Goal: Obtain resource: Obtain resource

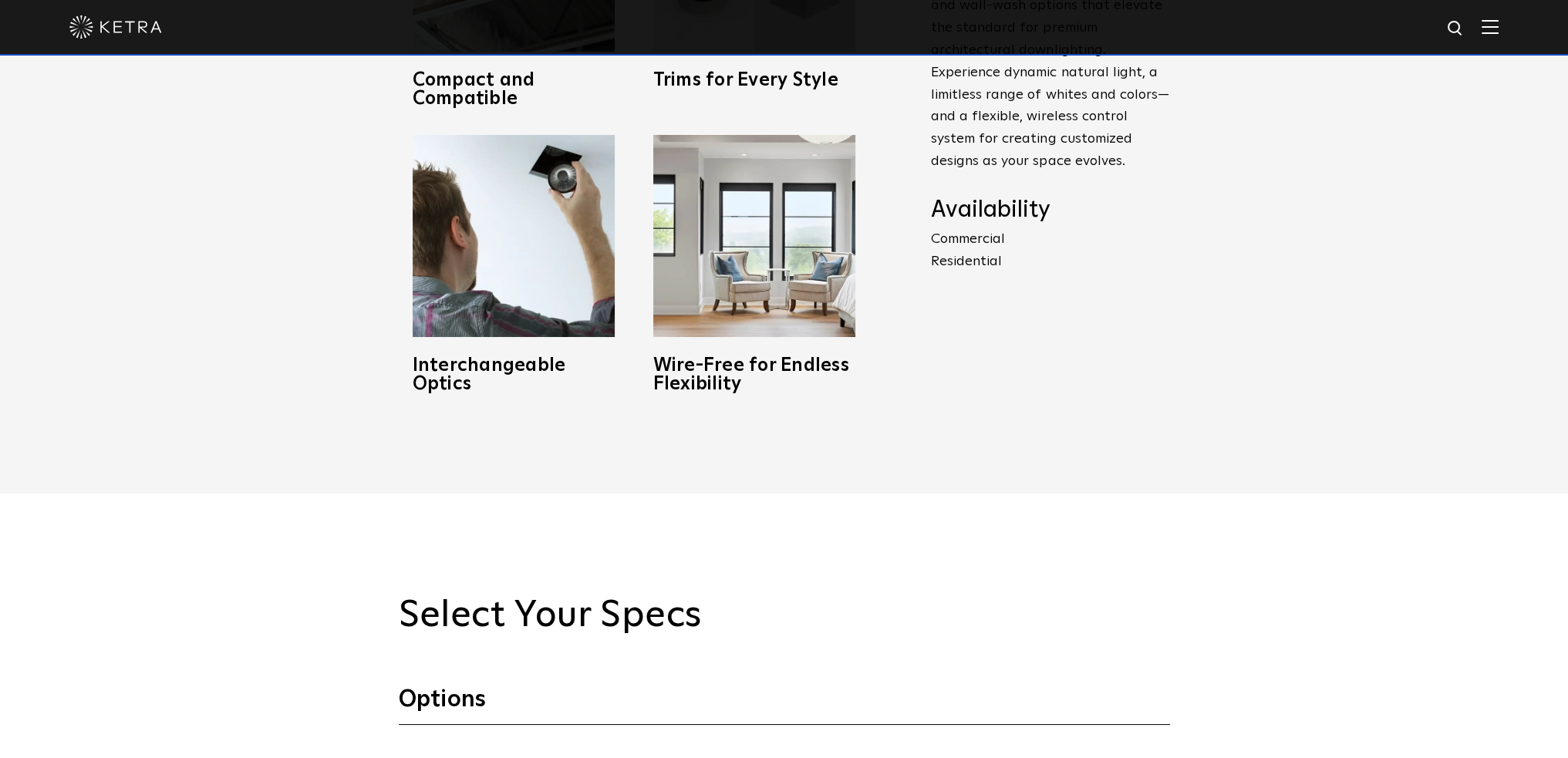
scroll to position [1234, 0]
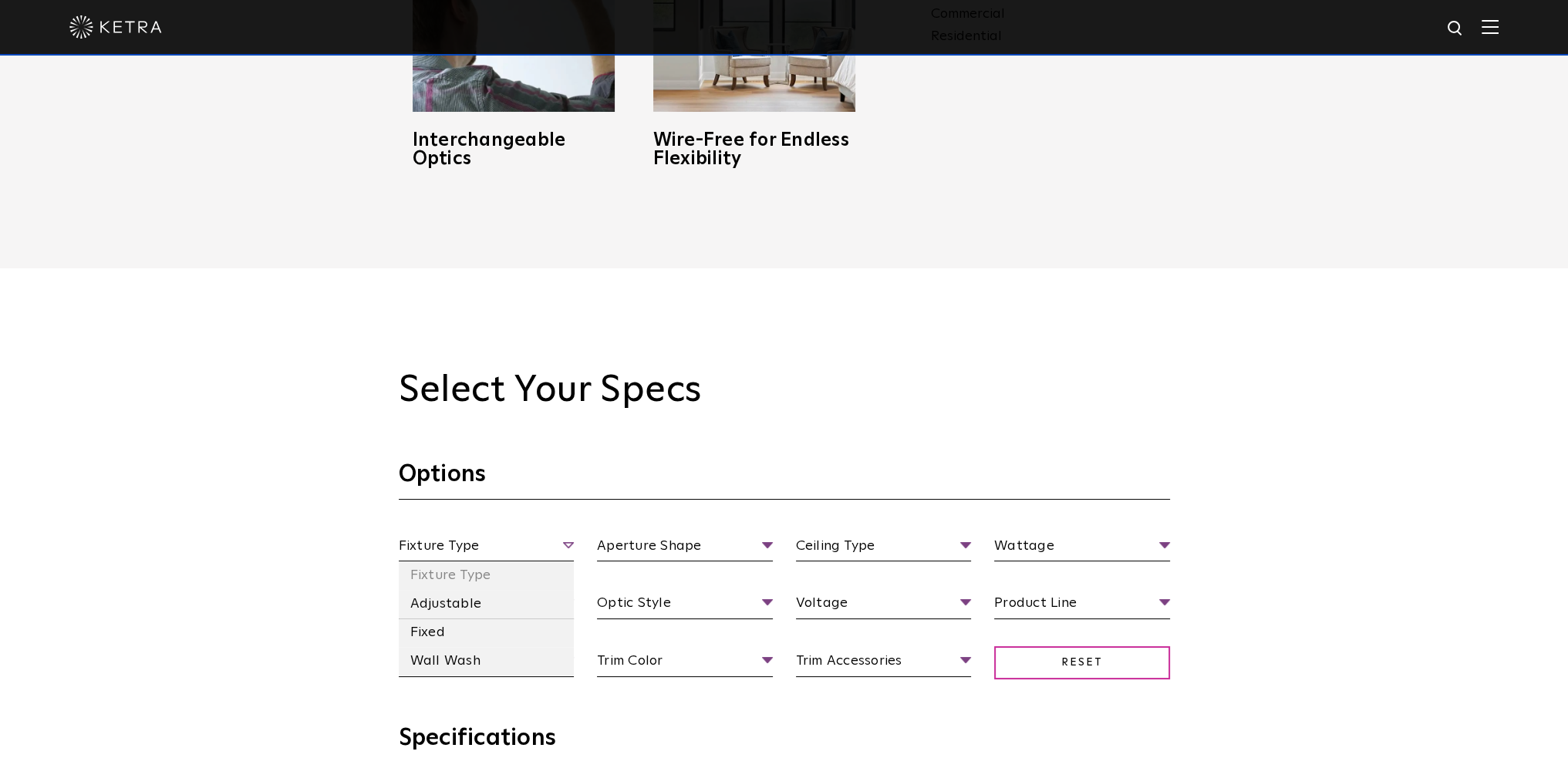
click at [541, 549] on span "Fixture Type" at bounding box center [486, 548] width 176 height 27
click at [479, 631] on li "Fixed" at bounding box center [486, 632] width 176 height 28
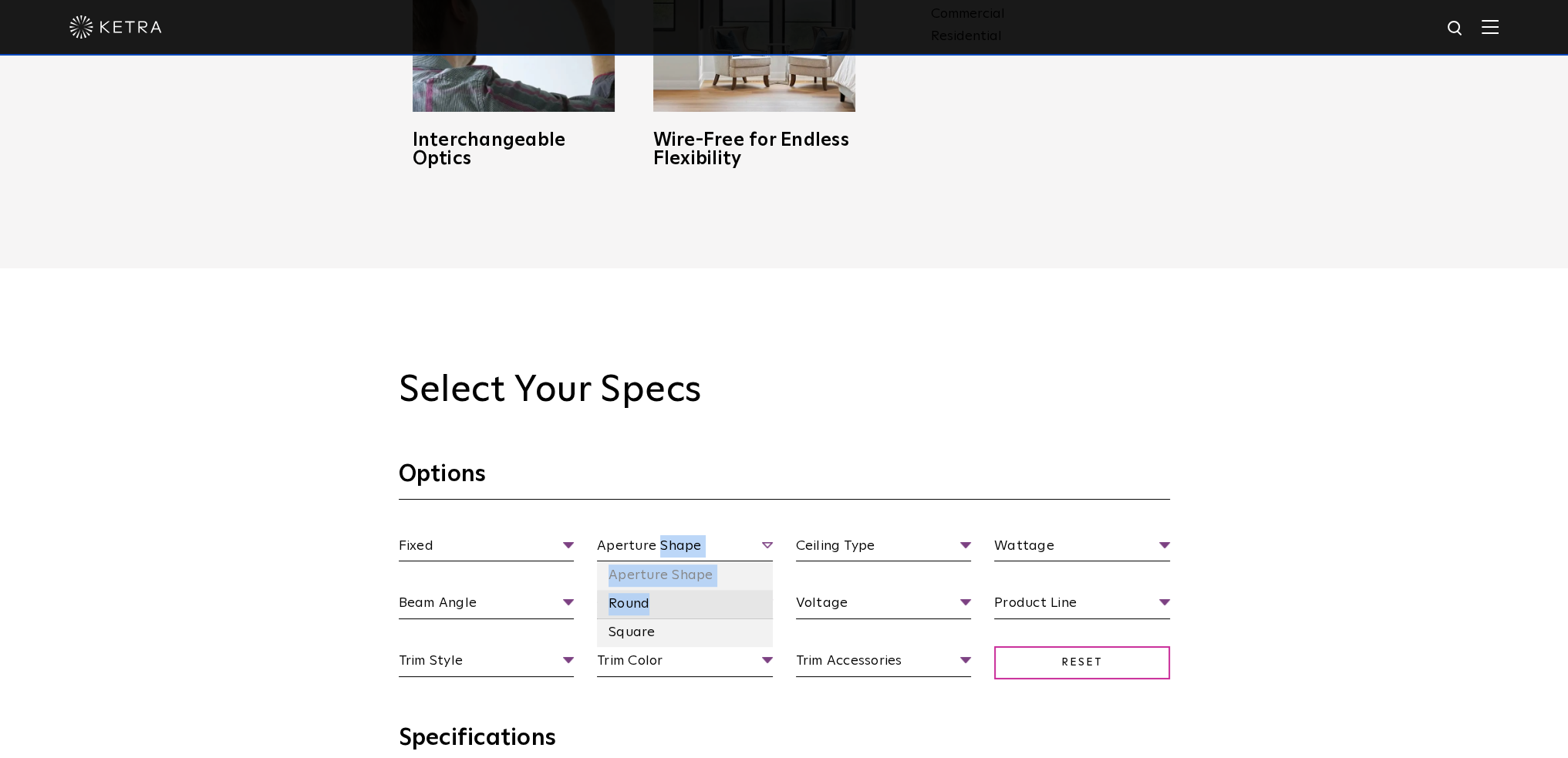
drag, startPoint x: 658, startPoint y: 551, endPoint x: 669, endPoint y: 598, distance: 48.3
click at [669, 562] on li "Aperture Shape Aperture Shape Round Square" at bounding box center [684, 548] width 176 height 27
click at [668, 598] on li "Round" at bounding box center [684, 603] width 176 height 28
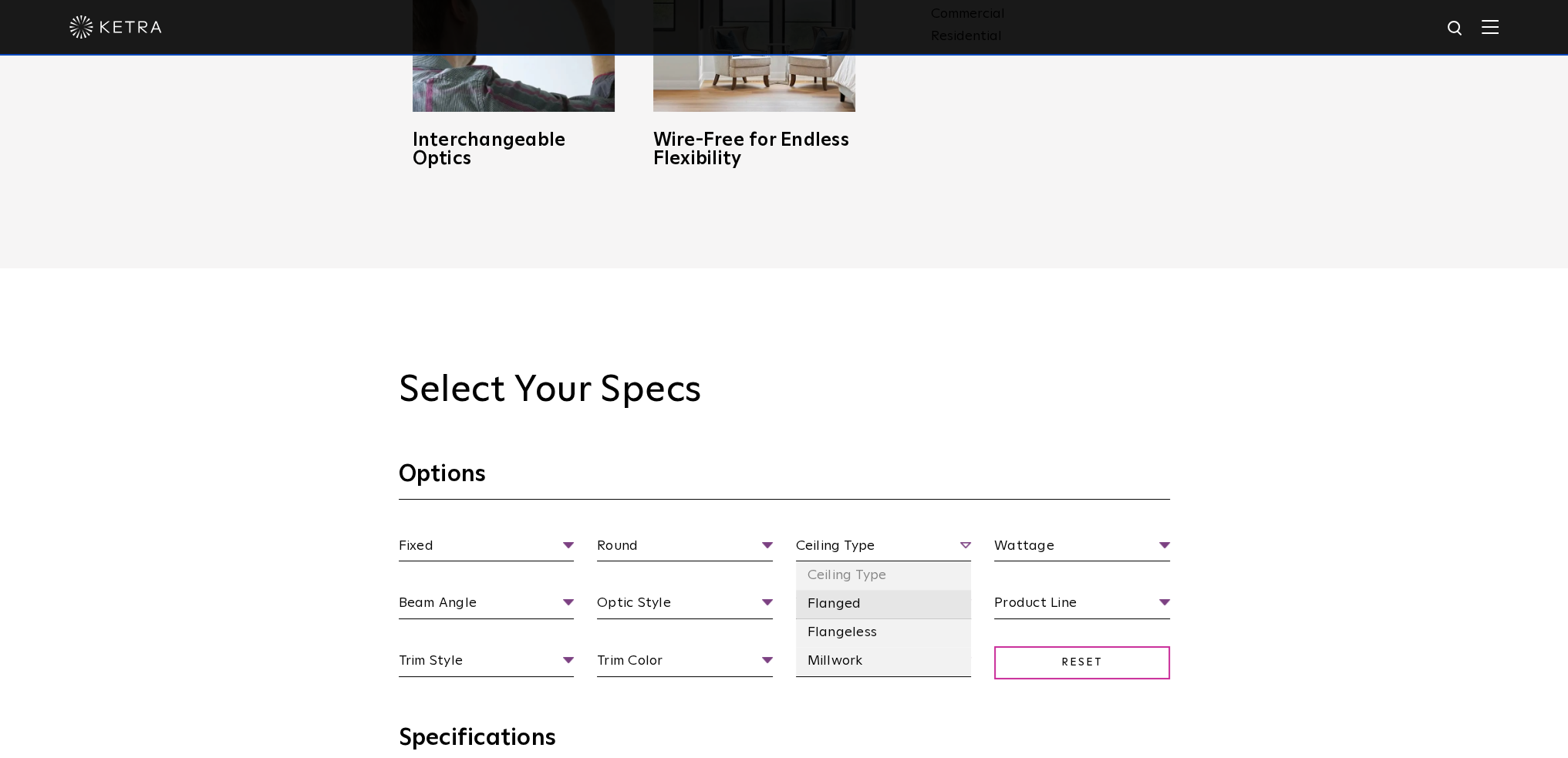
click at [851, 603] on li "Flanged" at bounding box center [884, 603] width 176 height 28
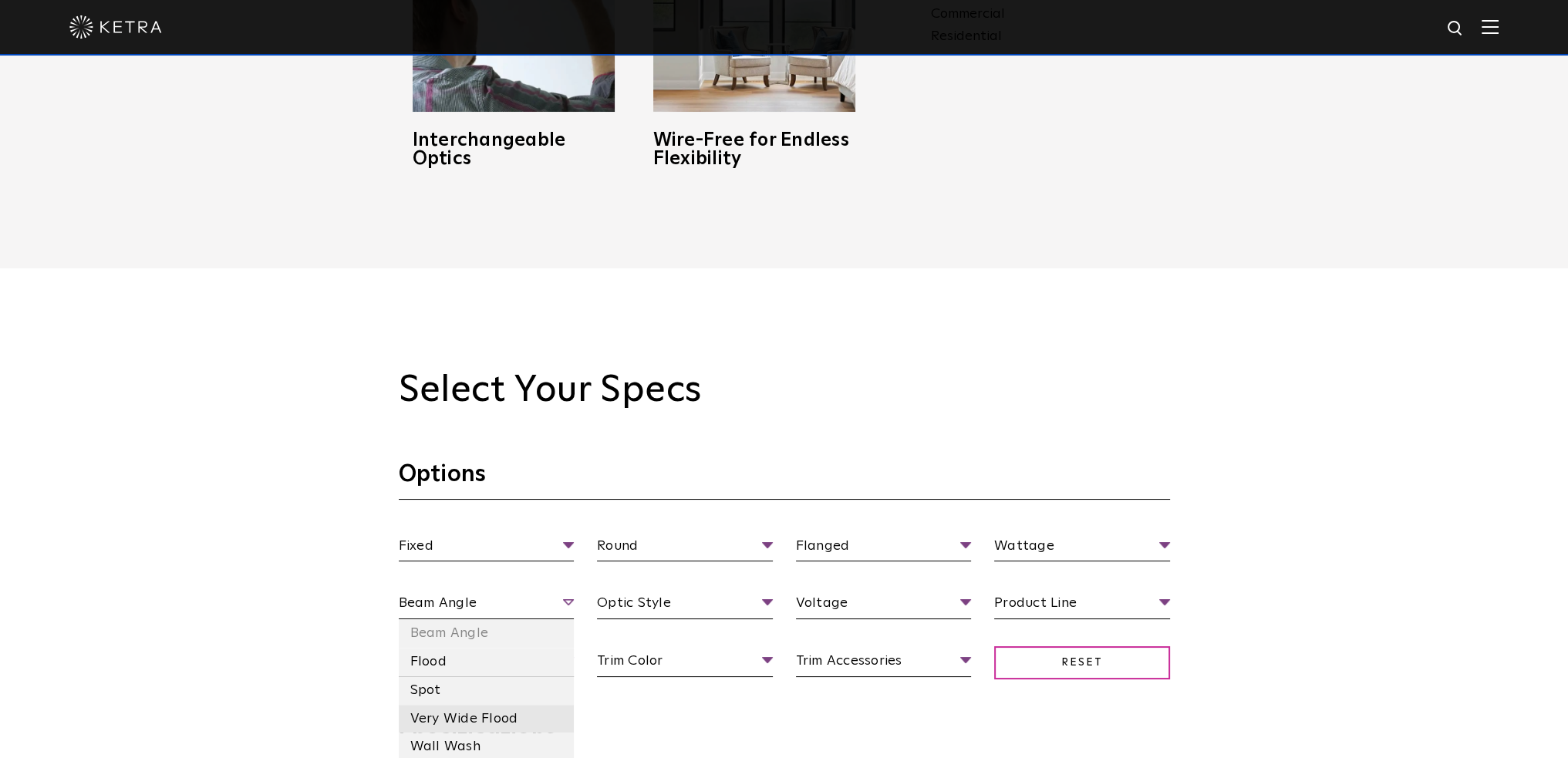
click at [461, 724] on li "Very Wide Flood" at bounding box center [486, 719] width 176 height 28
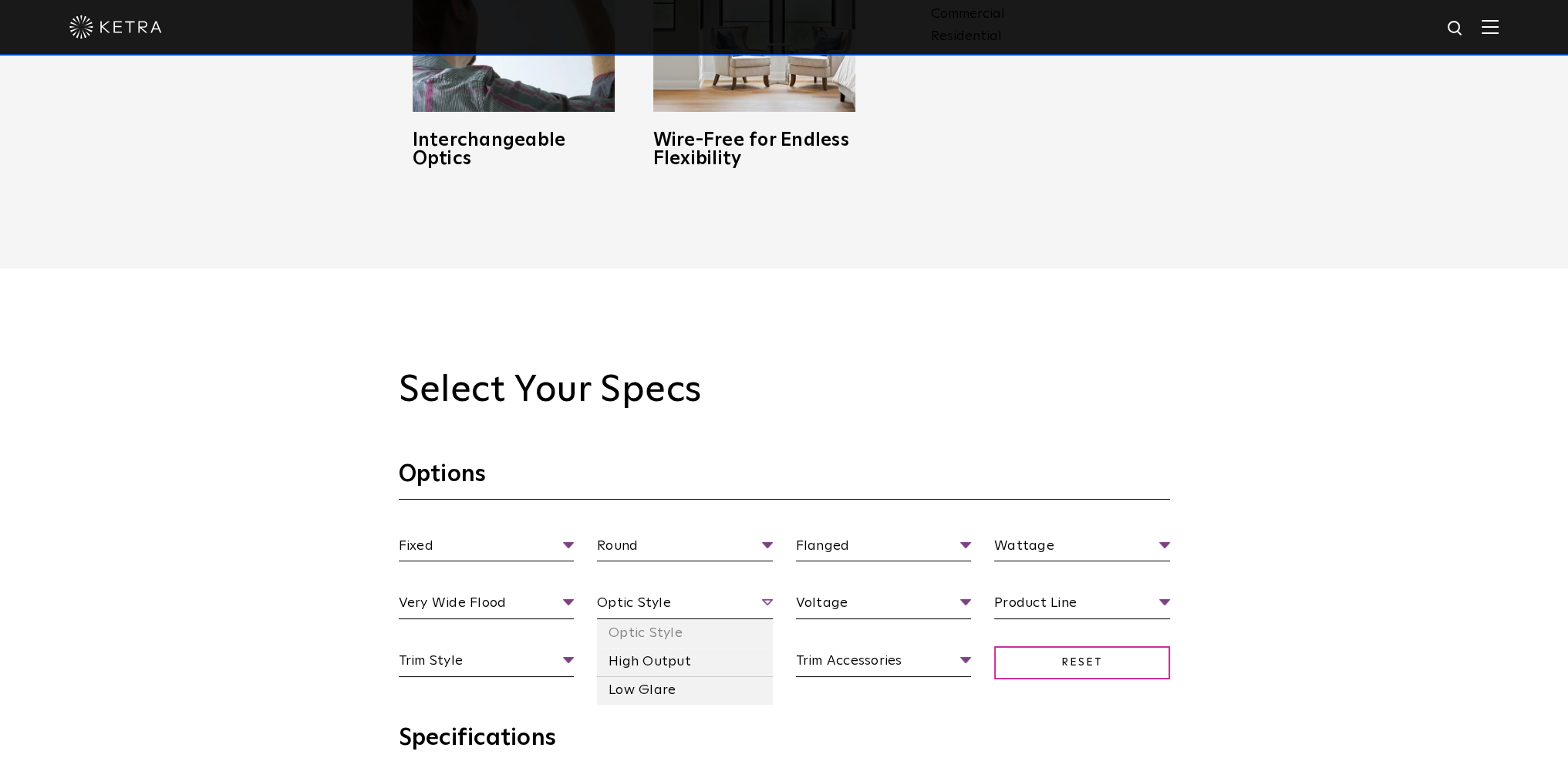
click at [666, 601] on span "Optic Style" at bounding box center [684, 605] width 176 height 27
click at [681, 657] on li "High Output" at bounding box center [684, 661] width 176 height 28
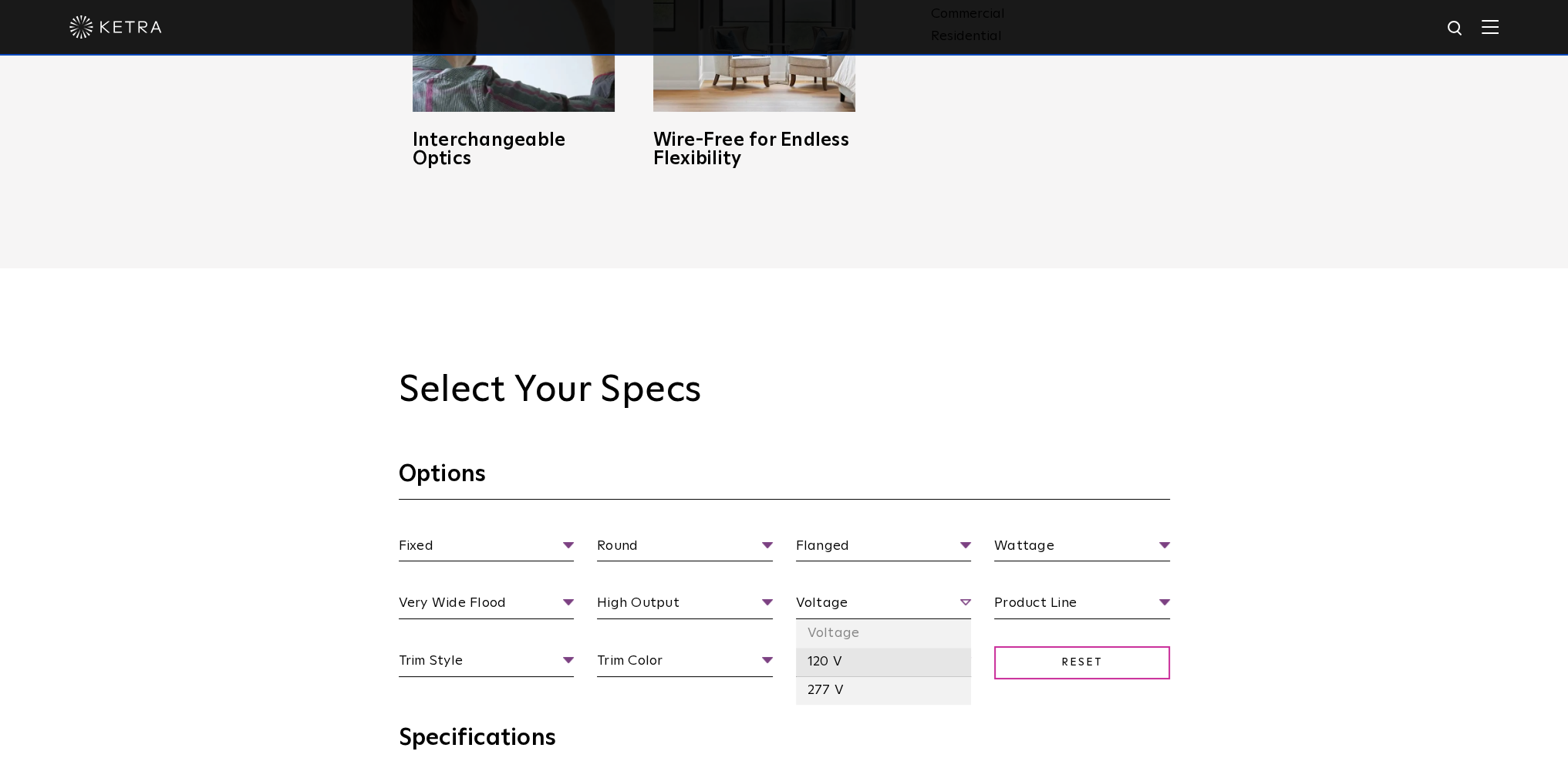
click at [836, 662] on li "120 V" at bounding box center [884, 661] width 176 height 28
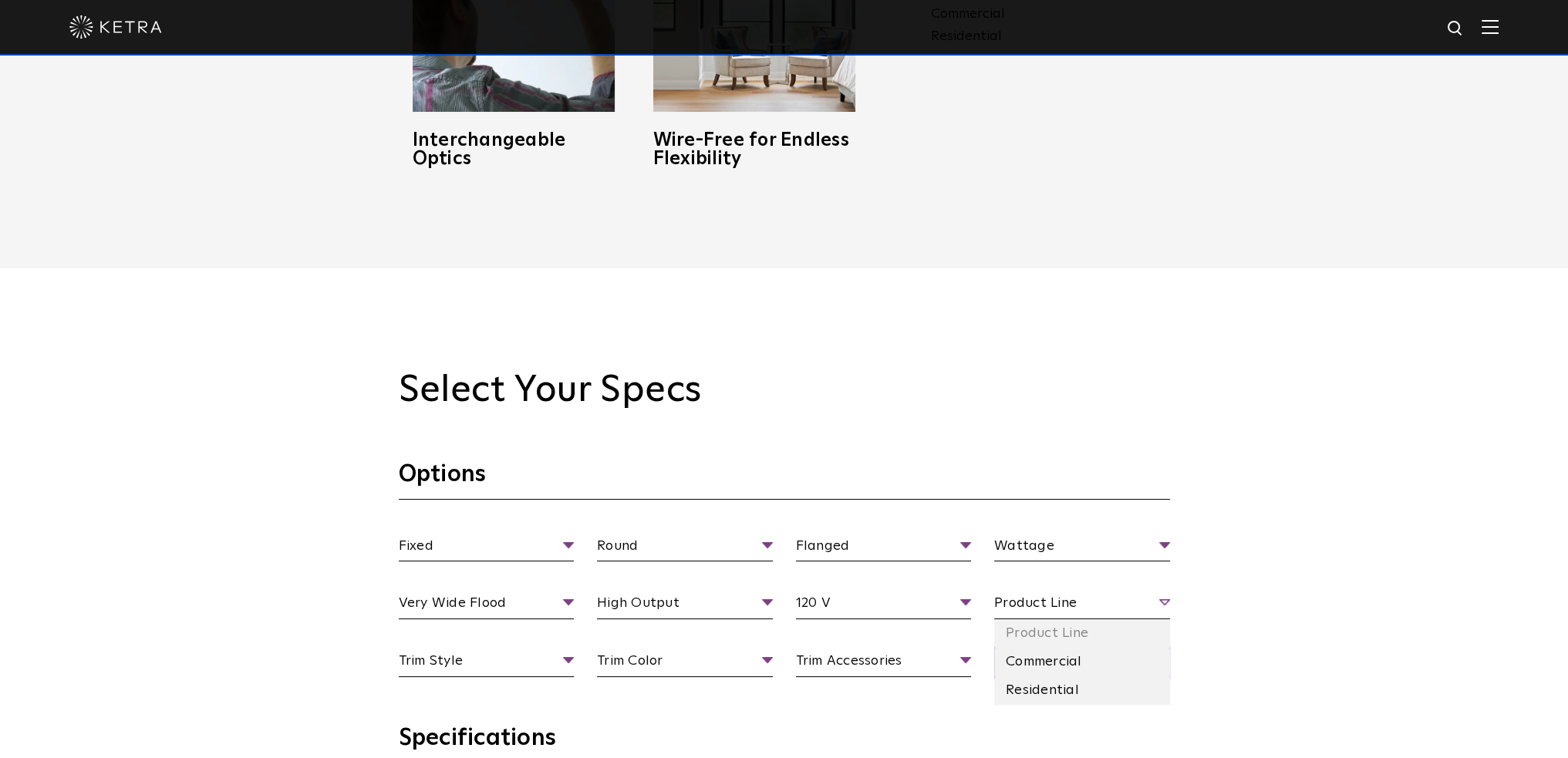
click at [995, 605] on span "Product Line" at bounding box center [1082, 605] width 176 height 27
click at [1027, 684] on li "Residential" at bounding box center [1082, 690] width 176 height 28
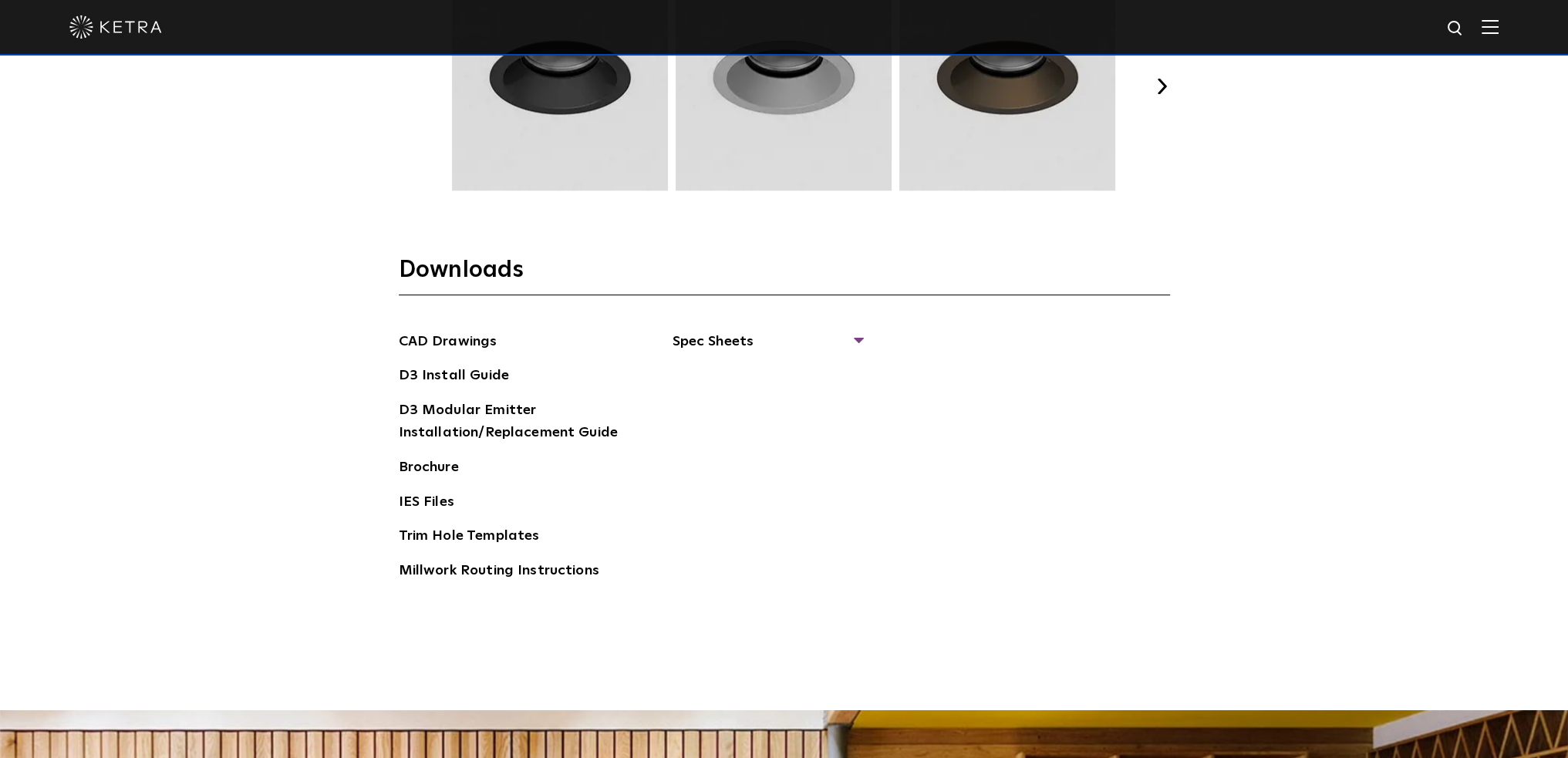
scroll to position [2390, 0]
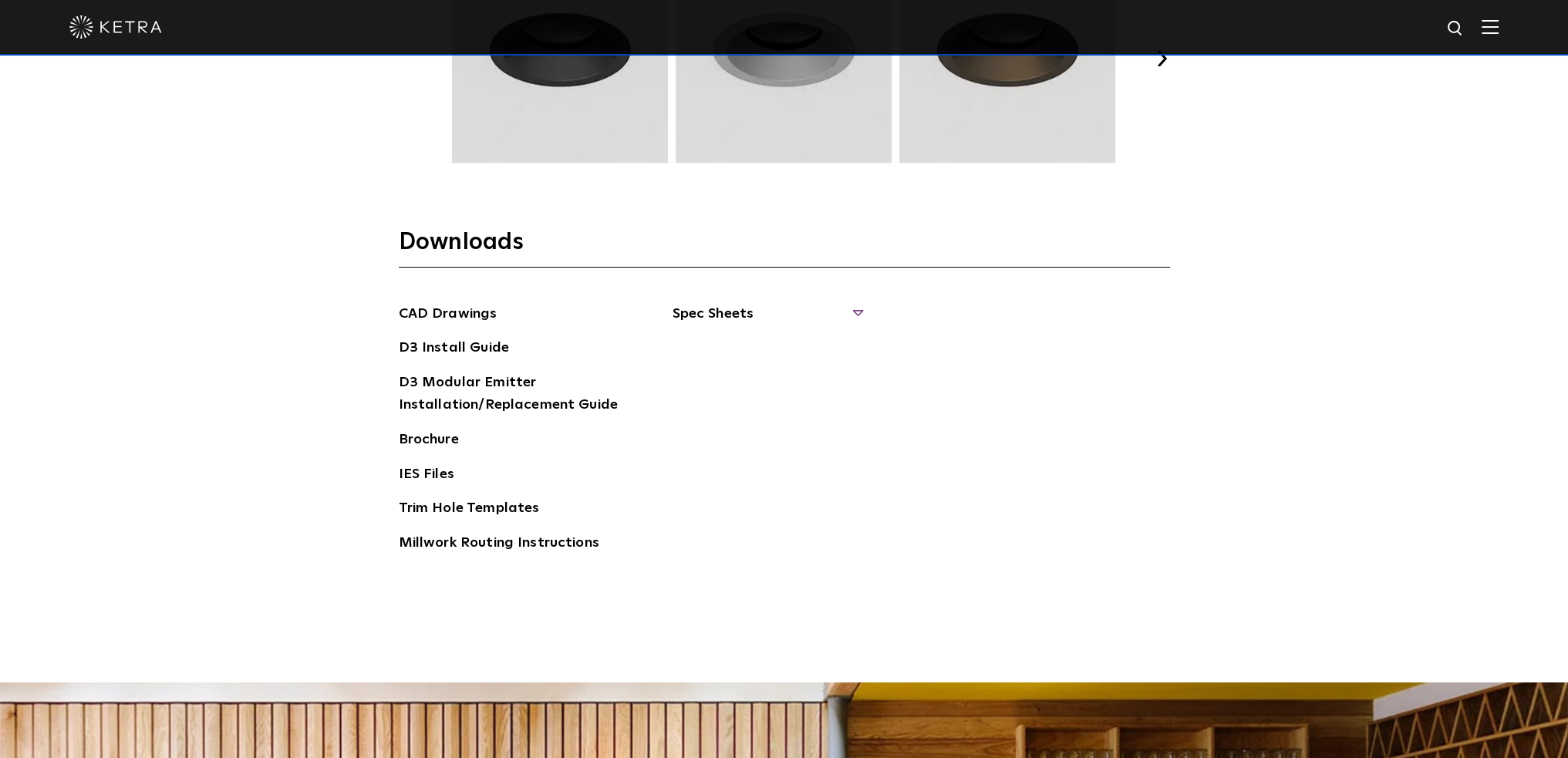
click at [722, 308] on span "Spec Sheets" at bounding box center [767, 320] width 189 height 34
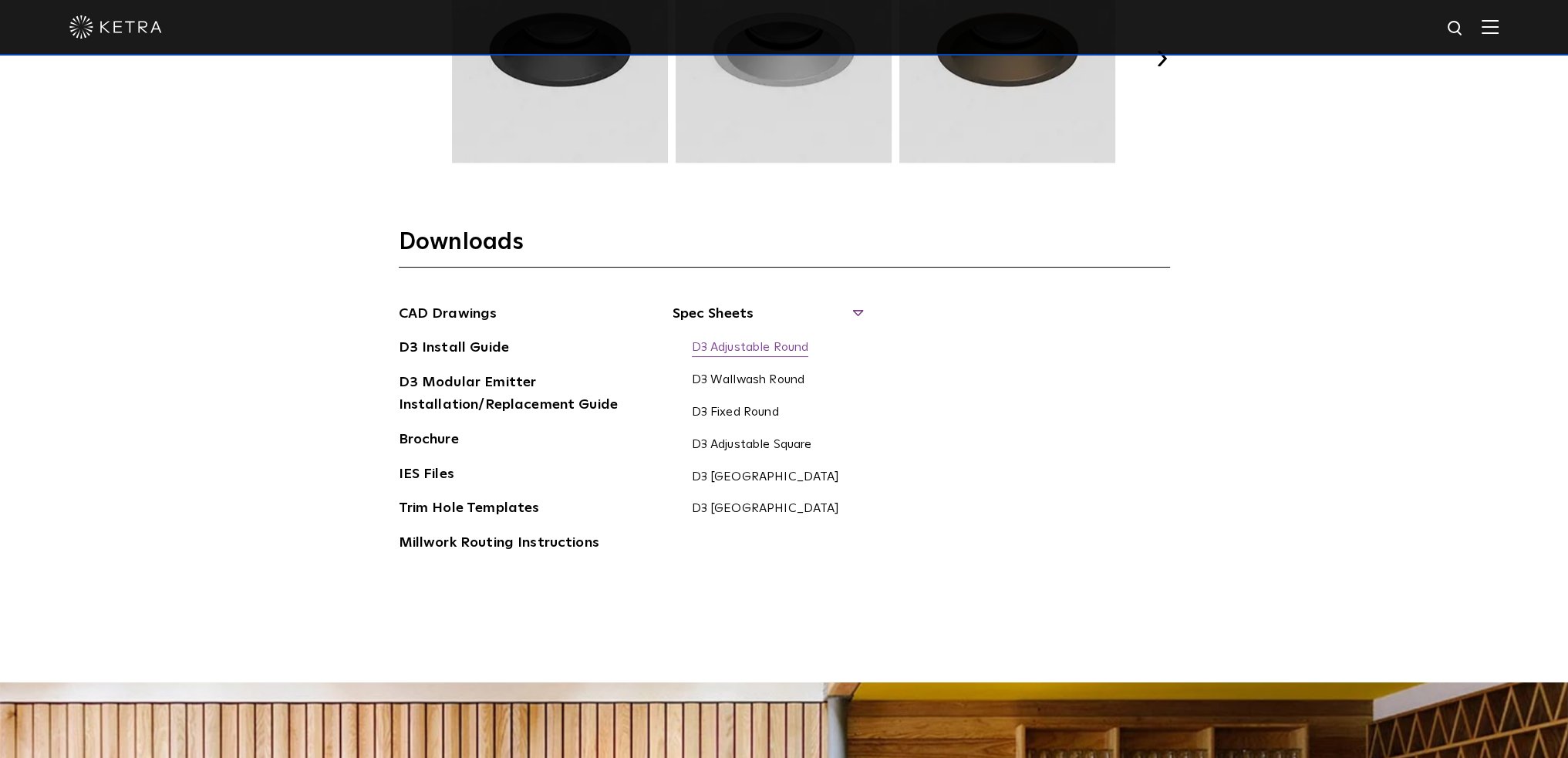
click at [728, 345] on link "D3 Adjustable Round" at bounding box center [751, 349] width 117 height 17
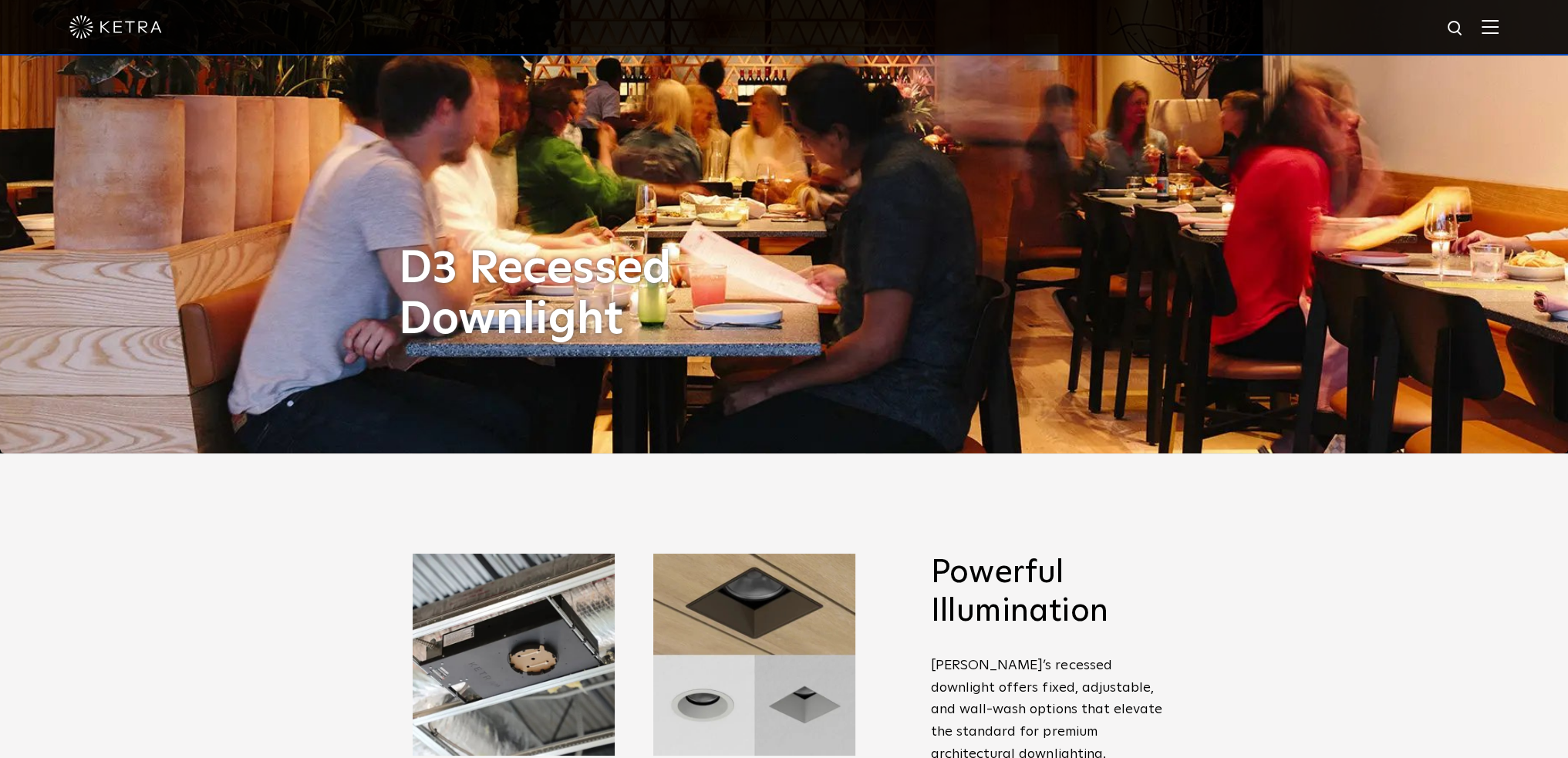
scroll to position [0, 0]
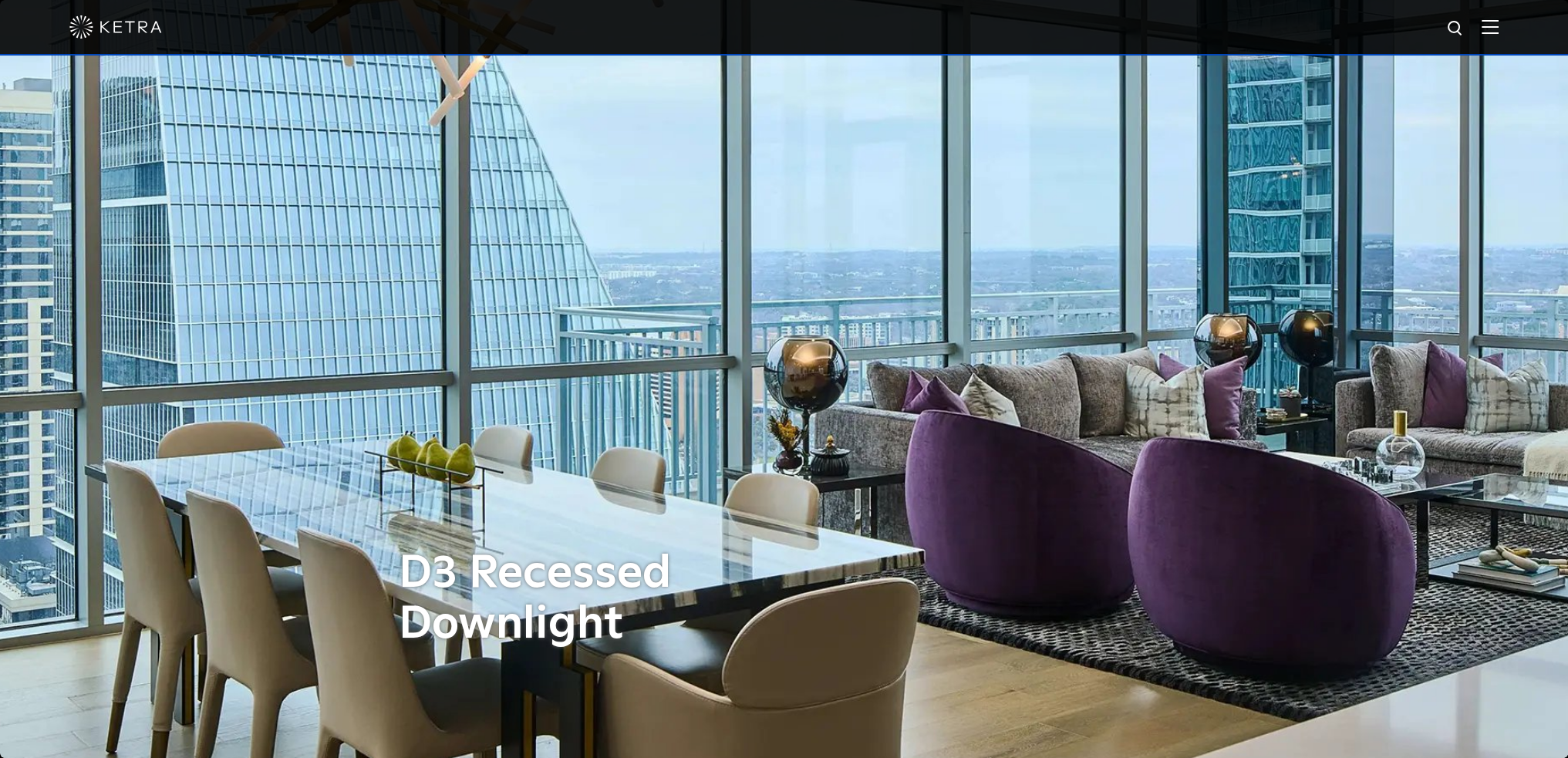
click at [80, 30] on img at bounding box center [116, 27] width 93 height 23
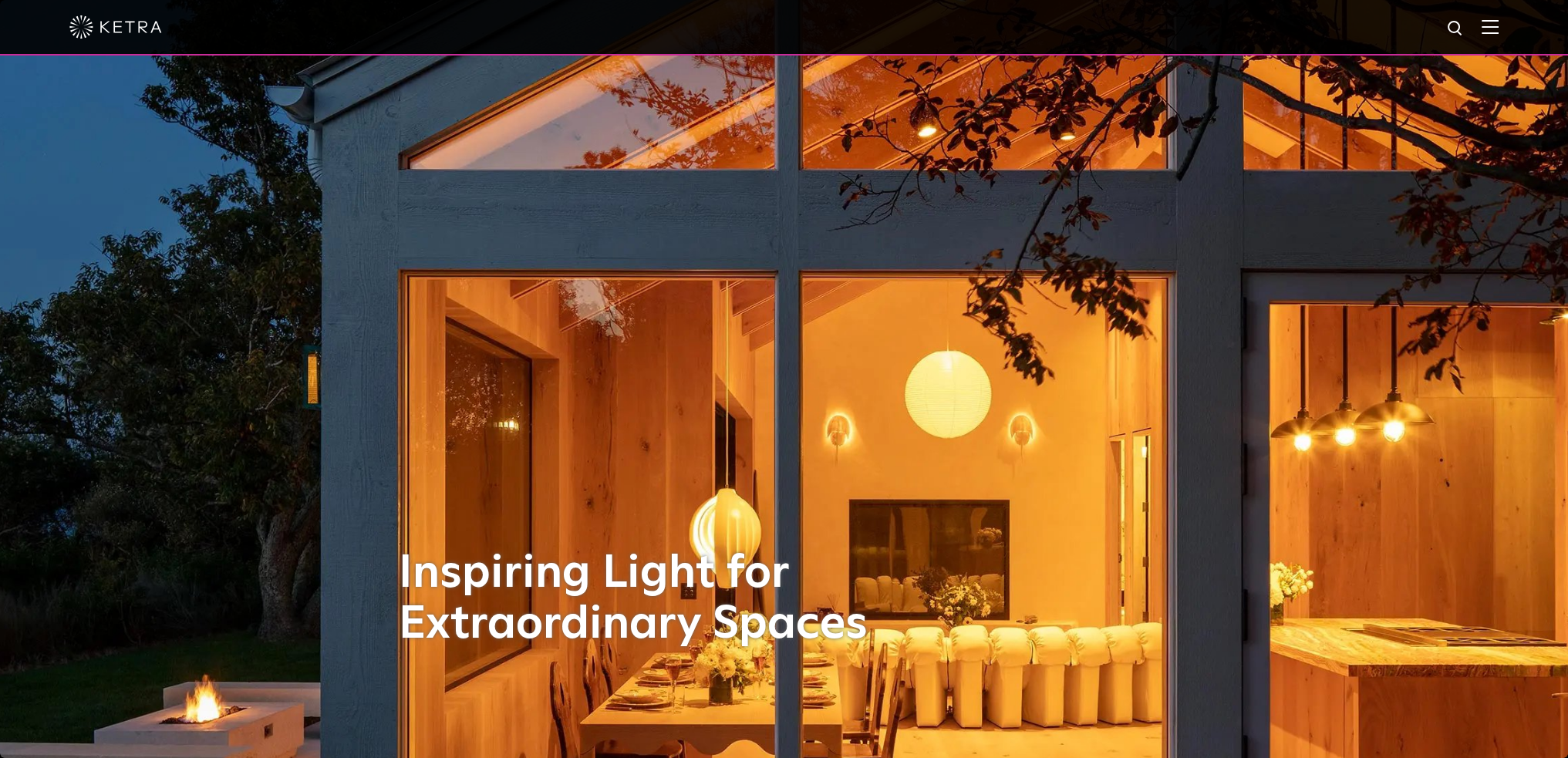
click at [1495, 27] on img at bounding box center [1490, 26] width 17 height 15
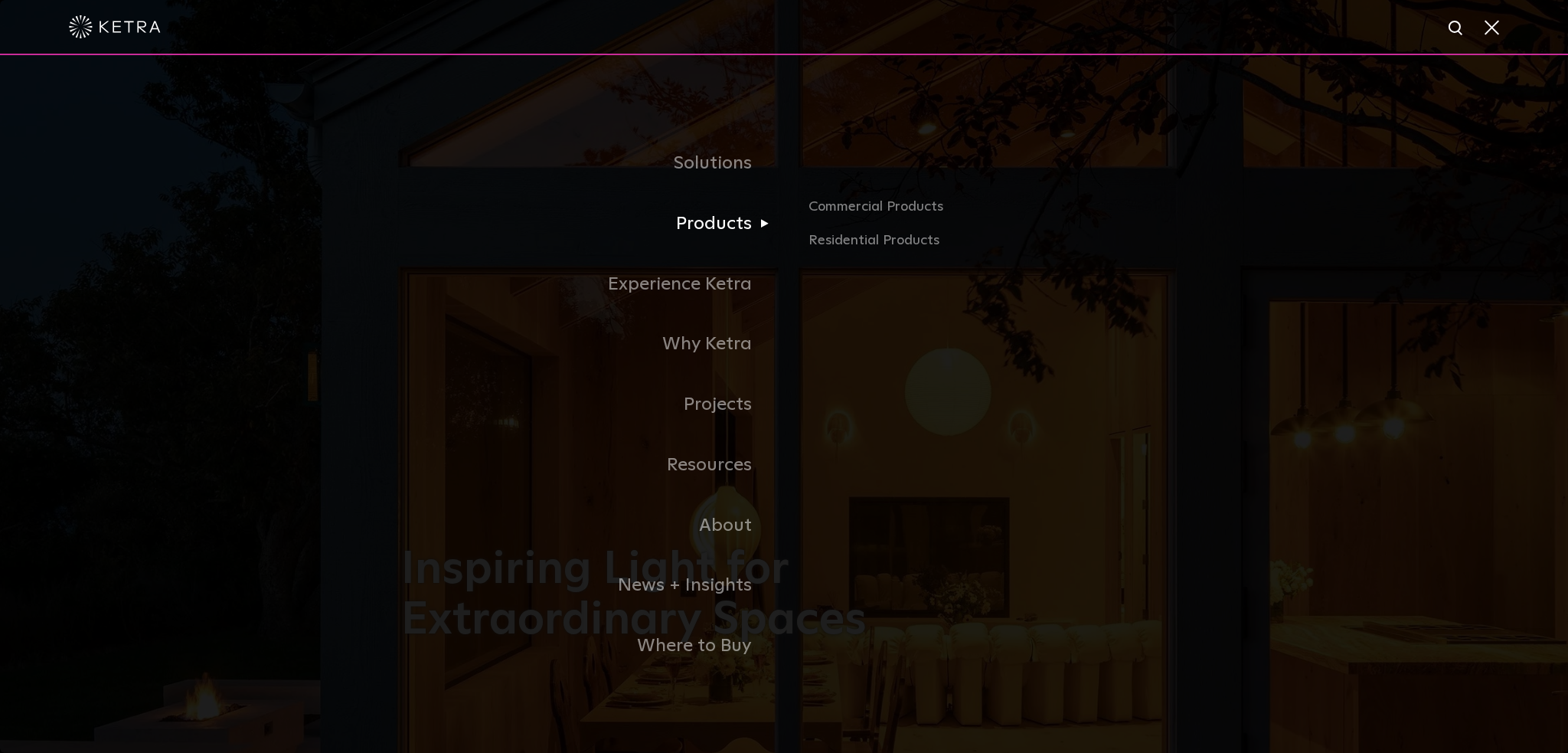
click at [718, 229] on link "Products" at bounding box center [593, 223] width 383 height 61
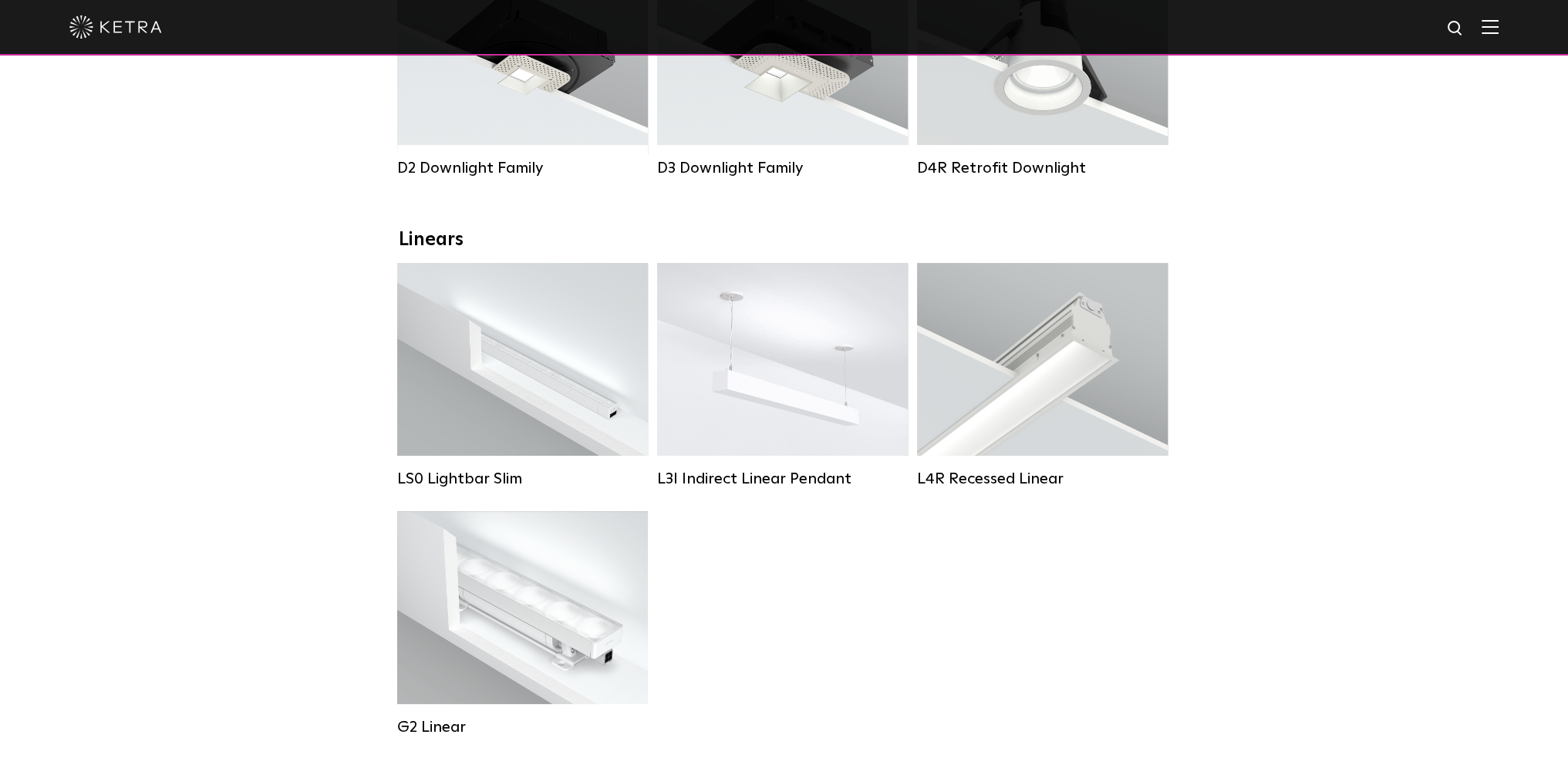
scroll to position [385, 0]
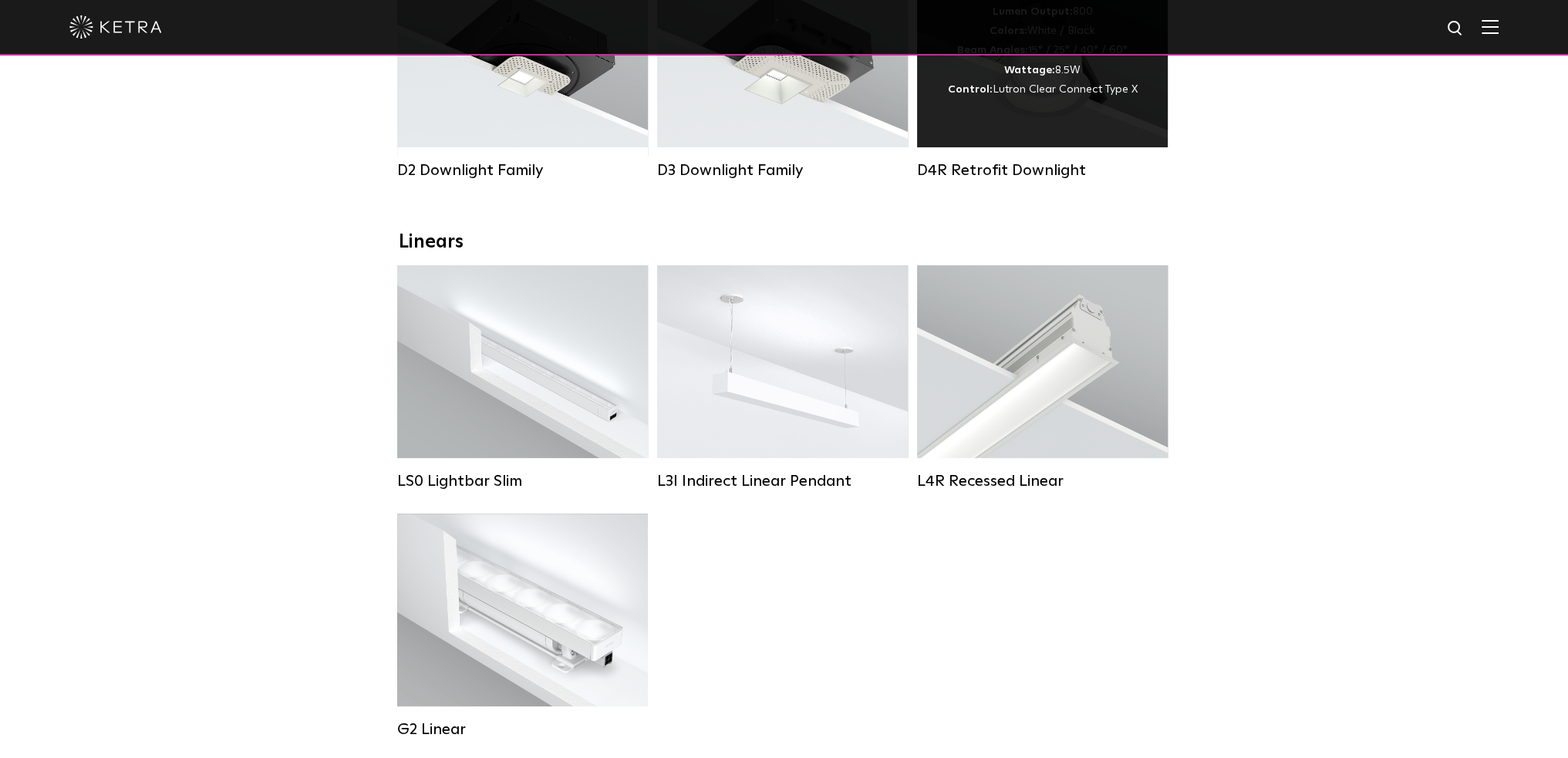
click at [1040, 135] on div "Lumen Output: 800 Colors: White / Black Beam Angles: 15° / 25° / 40° / 60° Watt…" at bounding box center [1042, 51] width 251 height 193
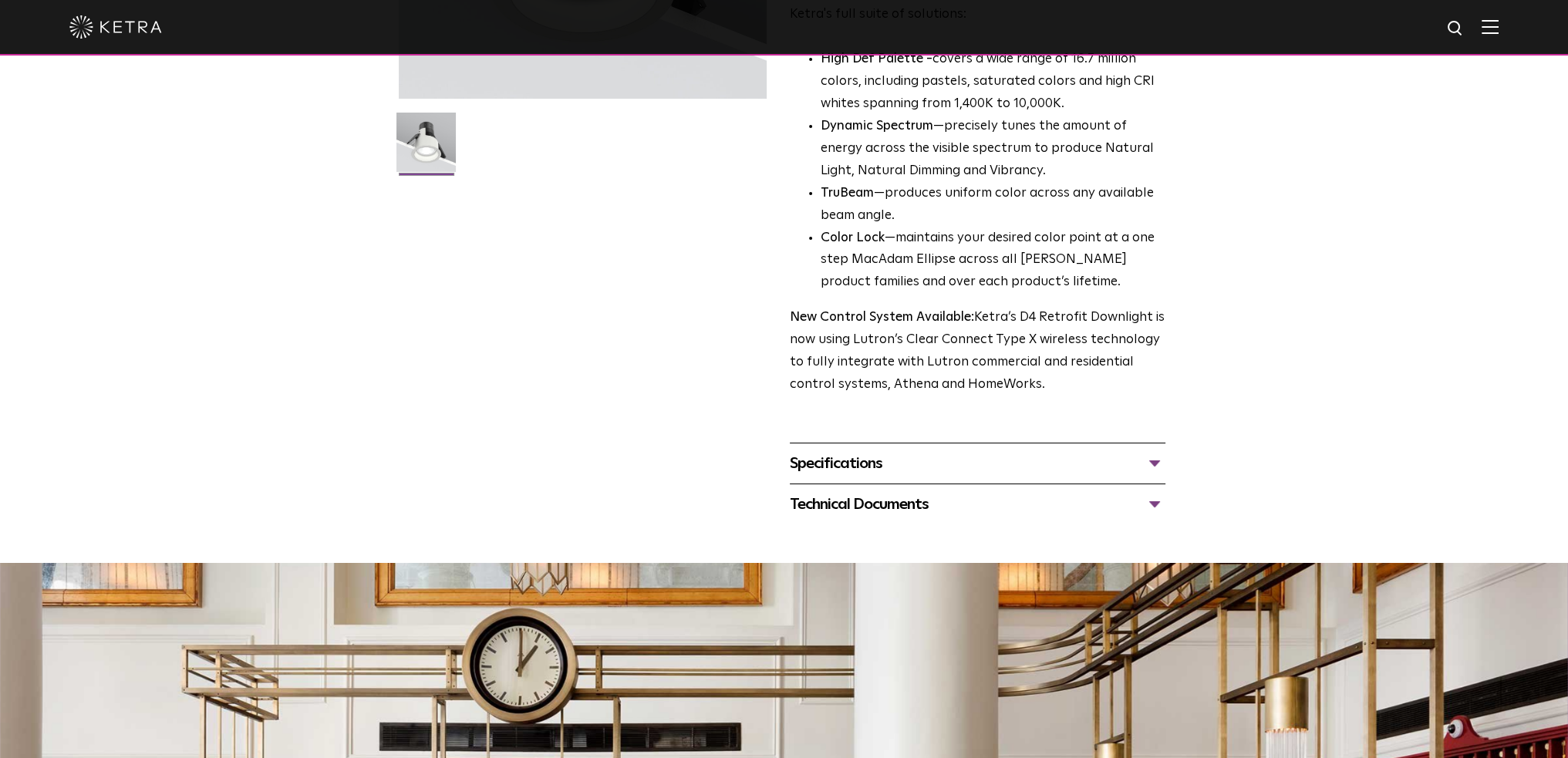
scroll to position [385, 0]
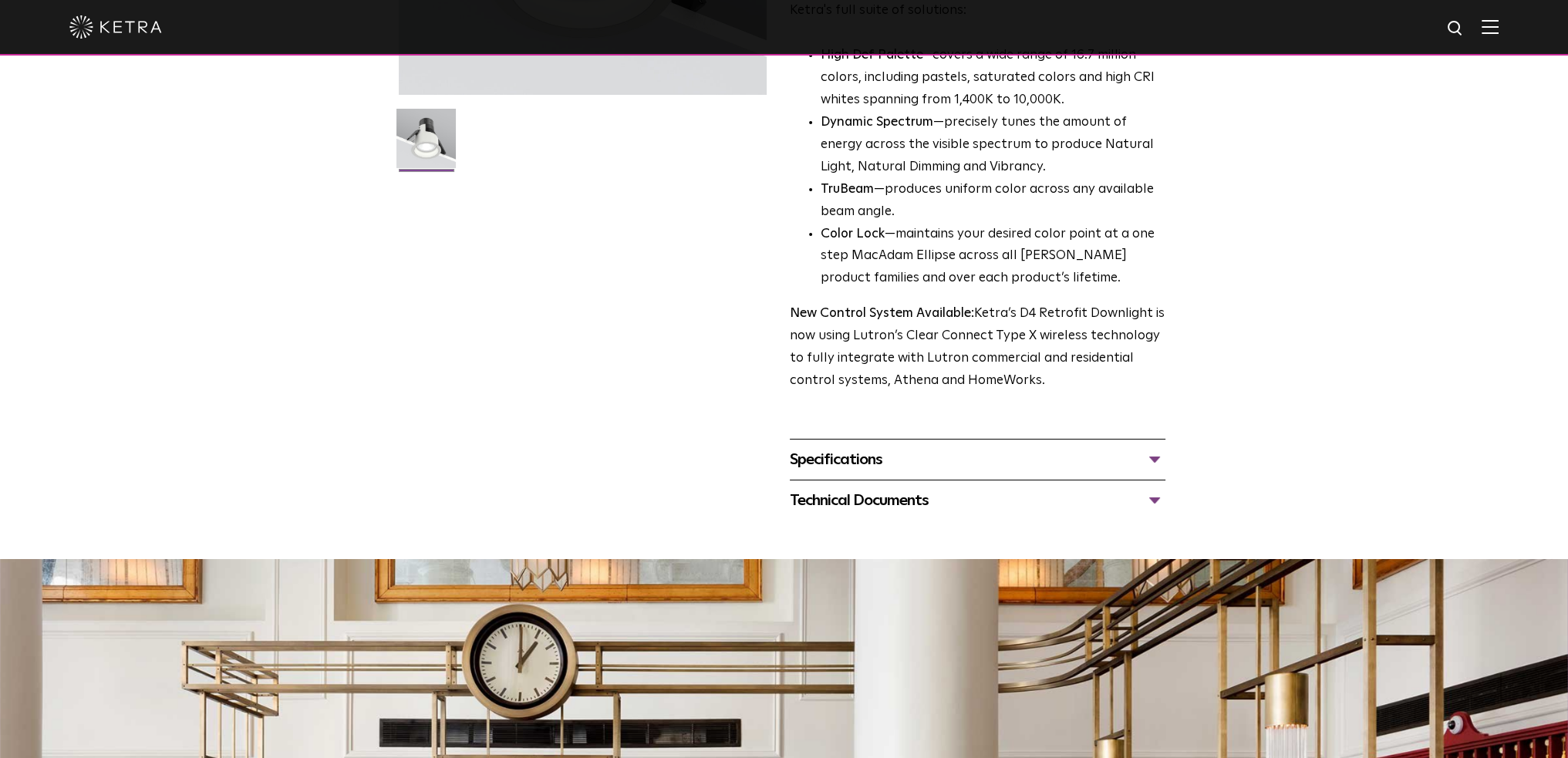
click at [926, 458] on div "Specifications" at bounding box center [977, 459] width 375 height 25
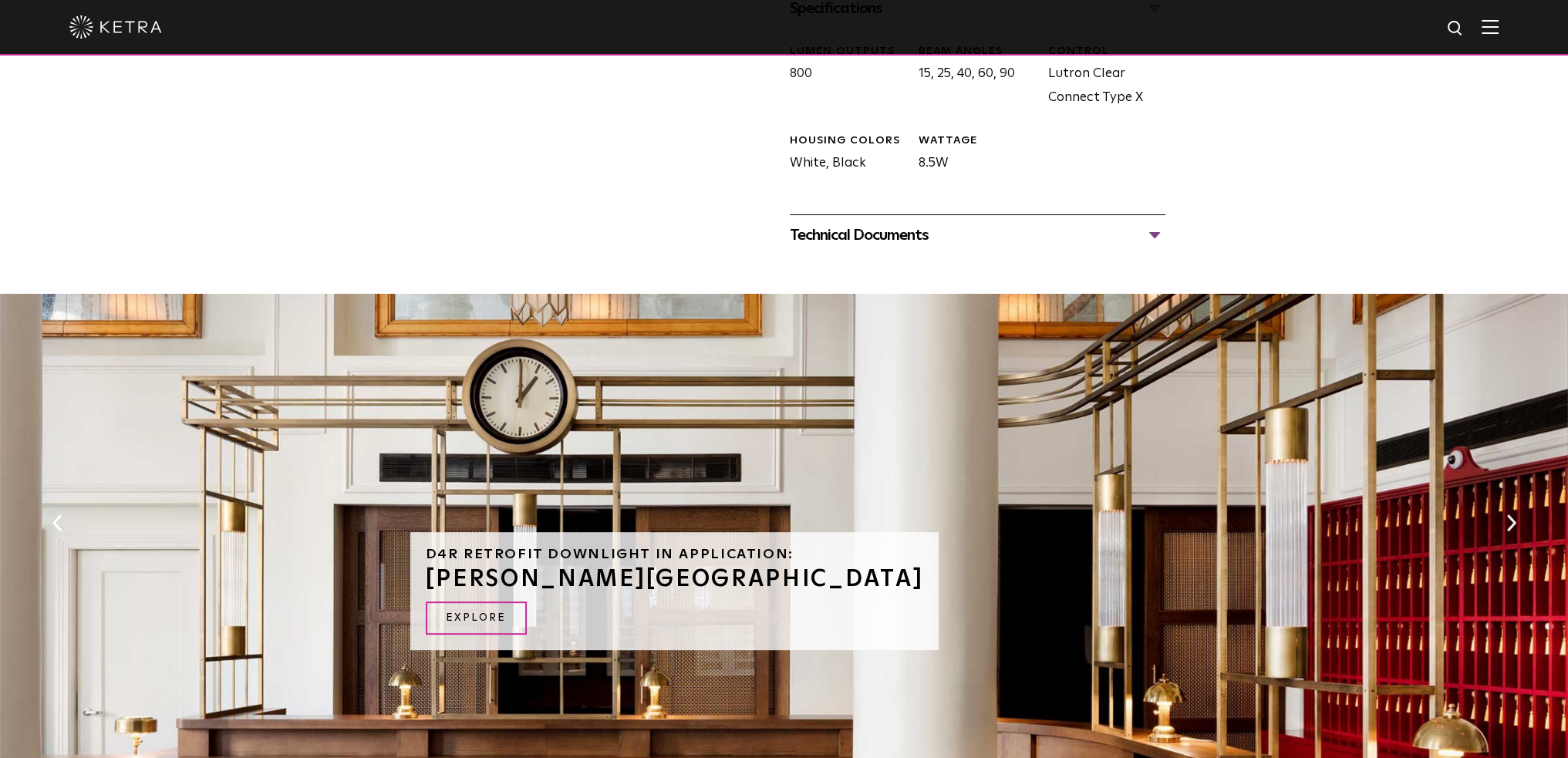
scroll to position [801, 0]
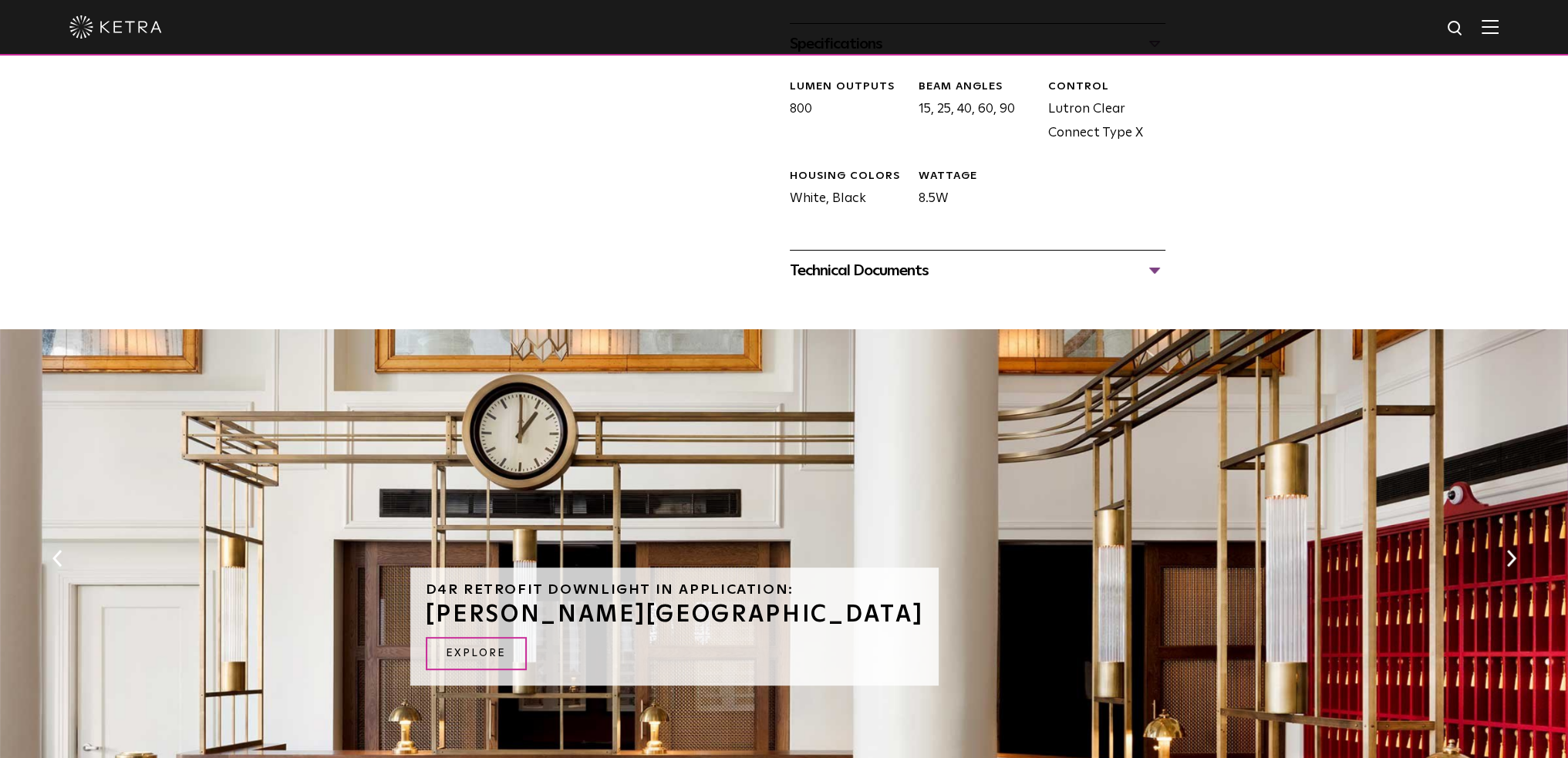
click at [1511, 557] on button "Next" at bounding box center [1510, 557] width 15 height 20
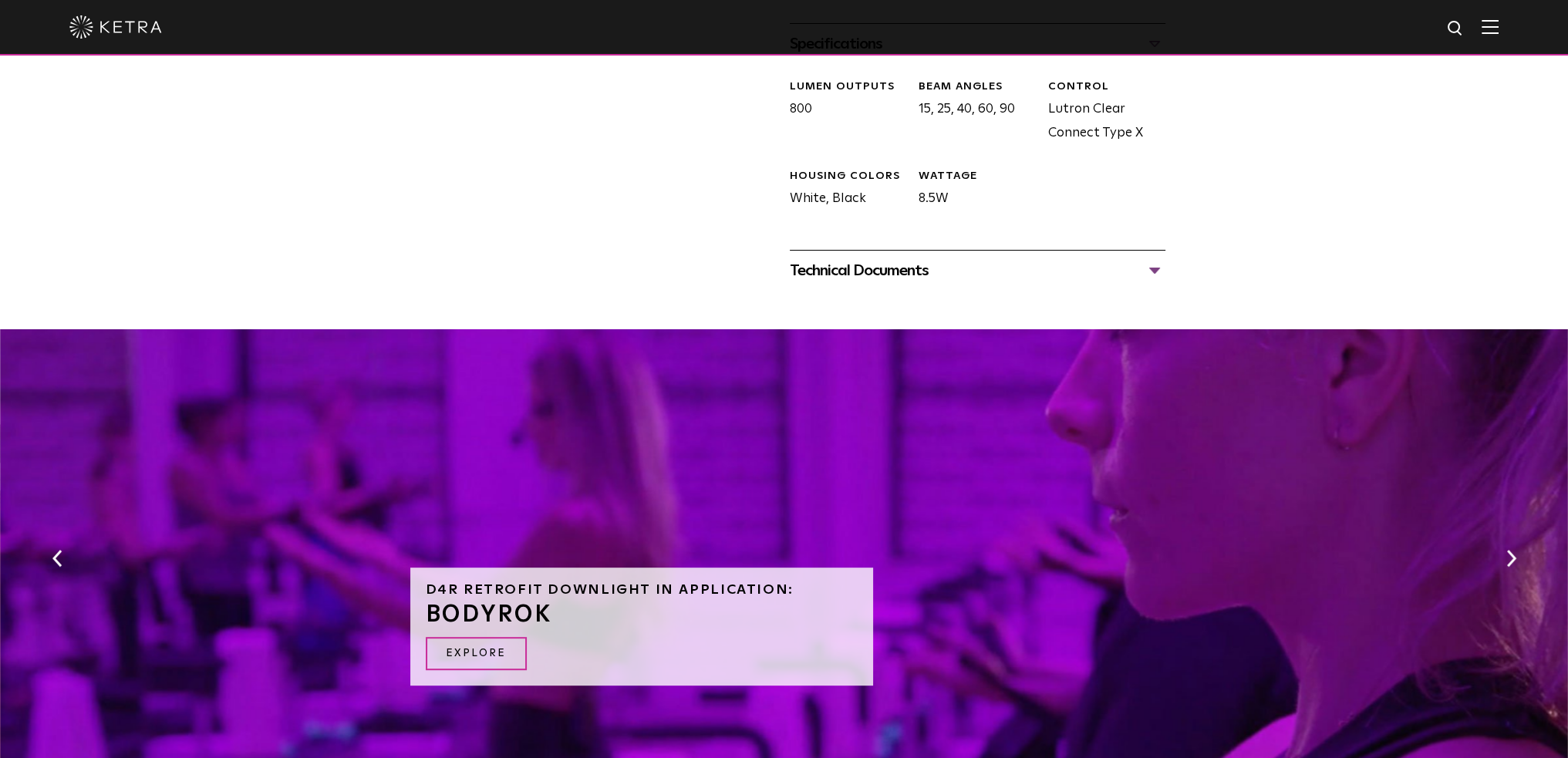
click at [1511, 557] on button "Next" at bounding box center [1510, 557] width 15 height 20
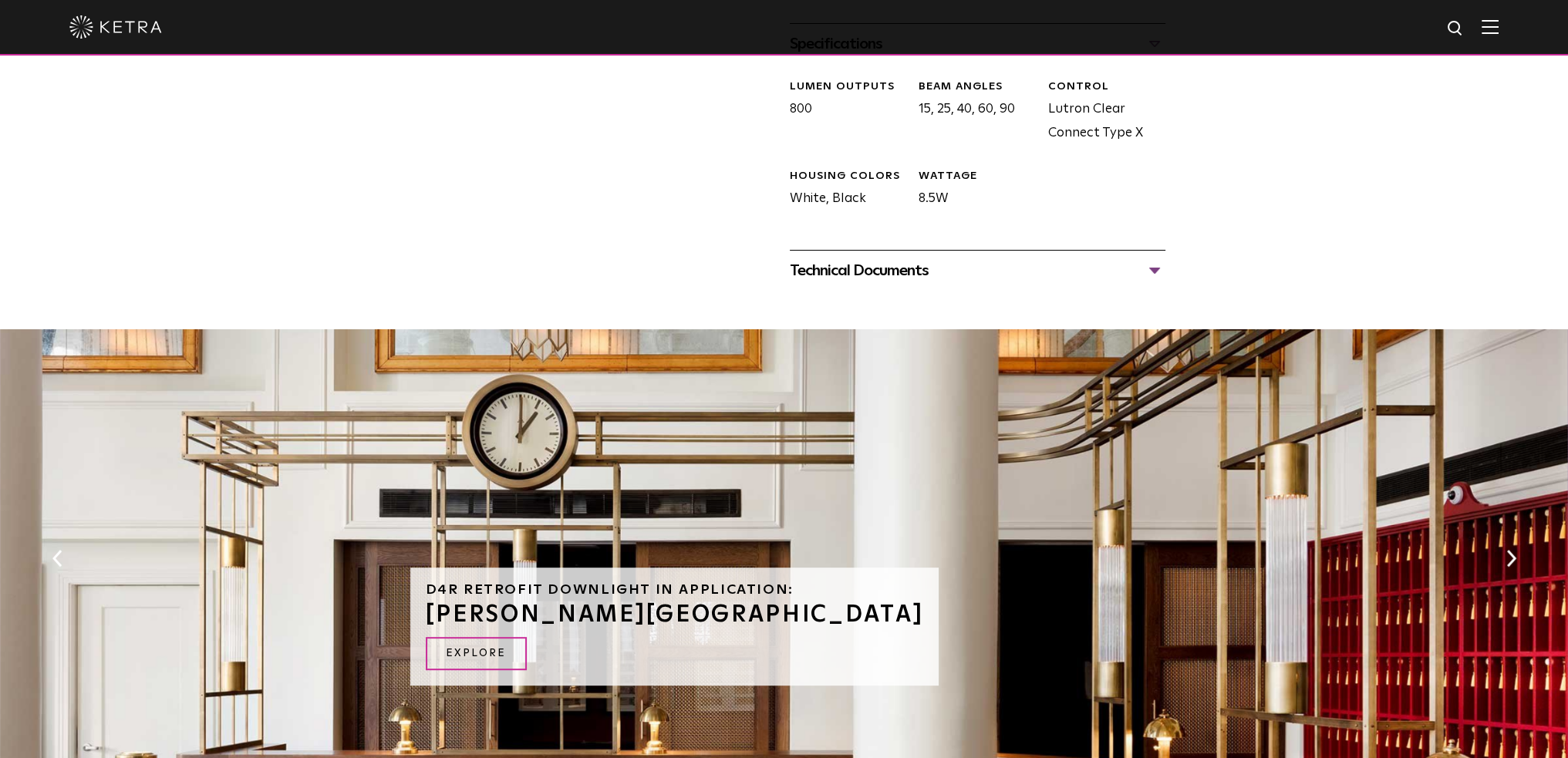
click at [1511, 557] on button "Next" at bounding box center [1510, 557] width 15 height 20
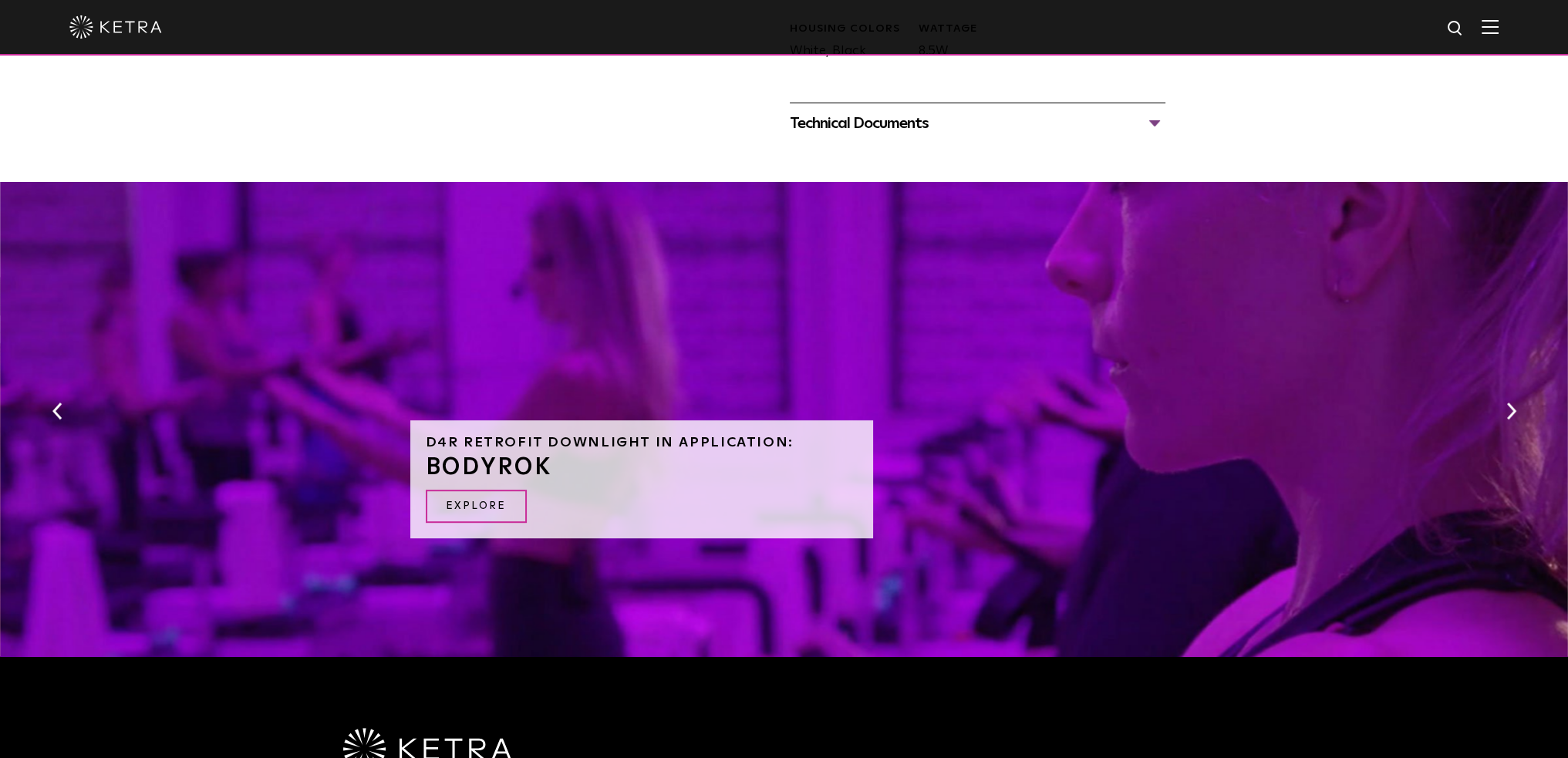
scroll to position [955, 0]
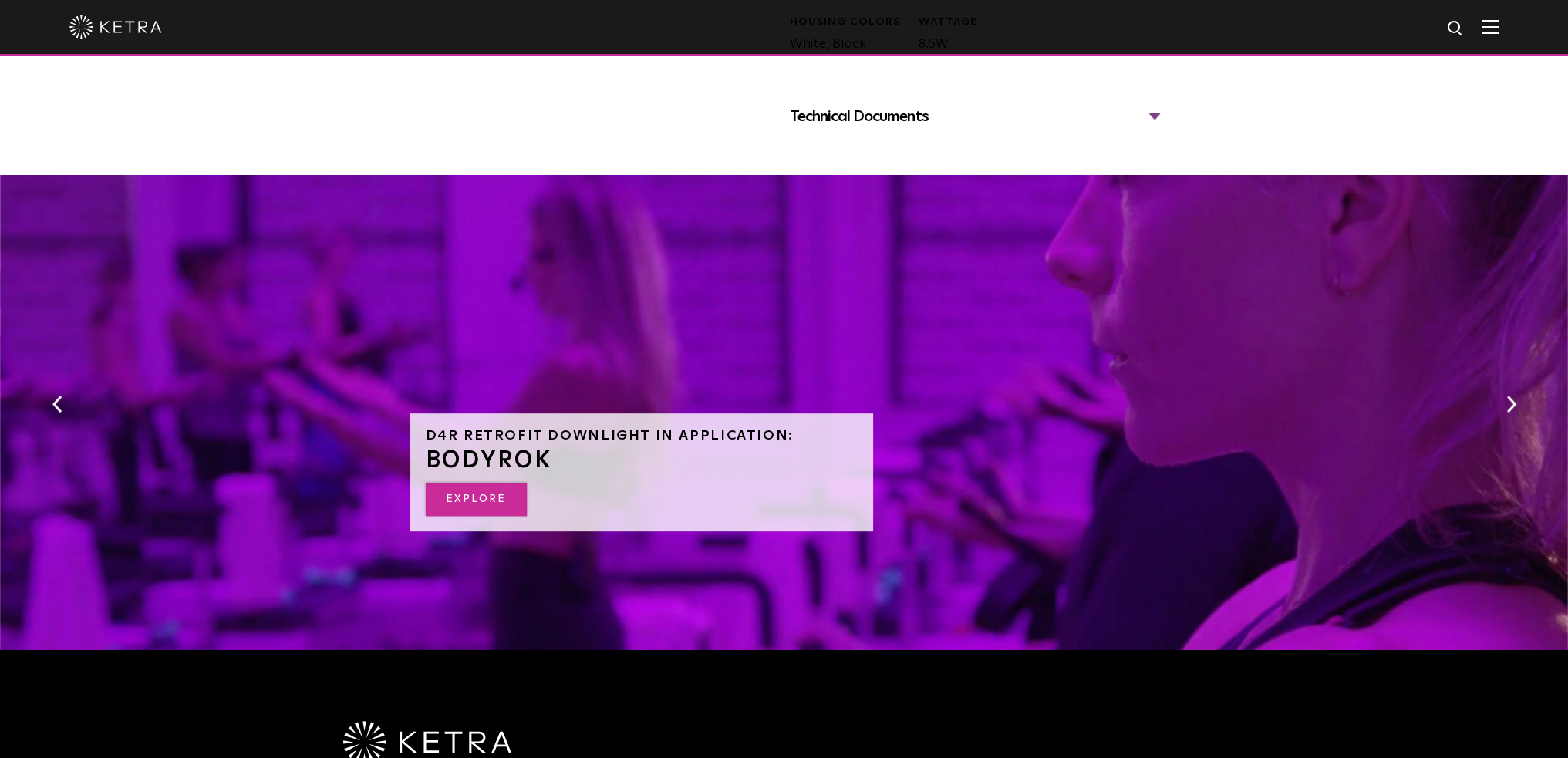
click at [472, 492] on link "Explore" at bounding box center [477, 499] width 101 height 33
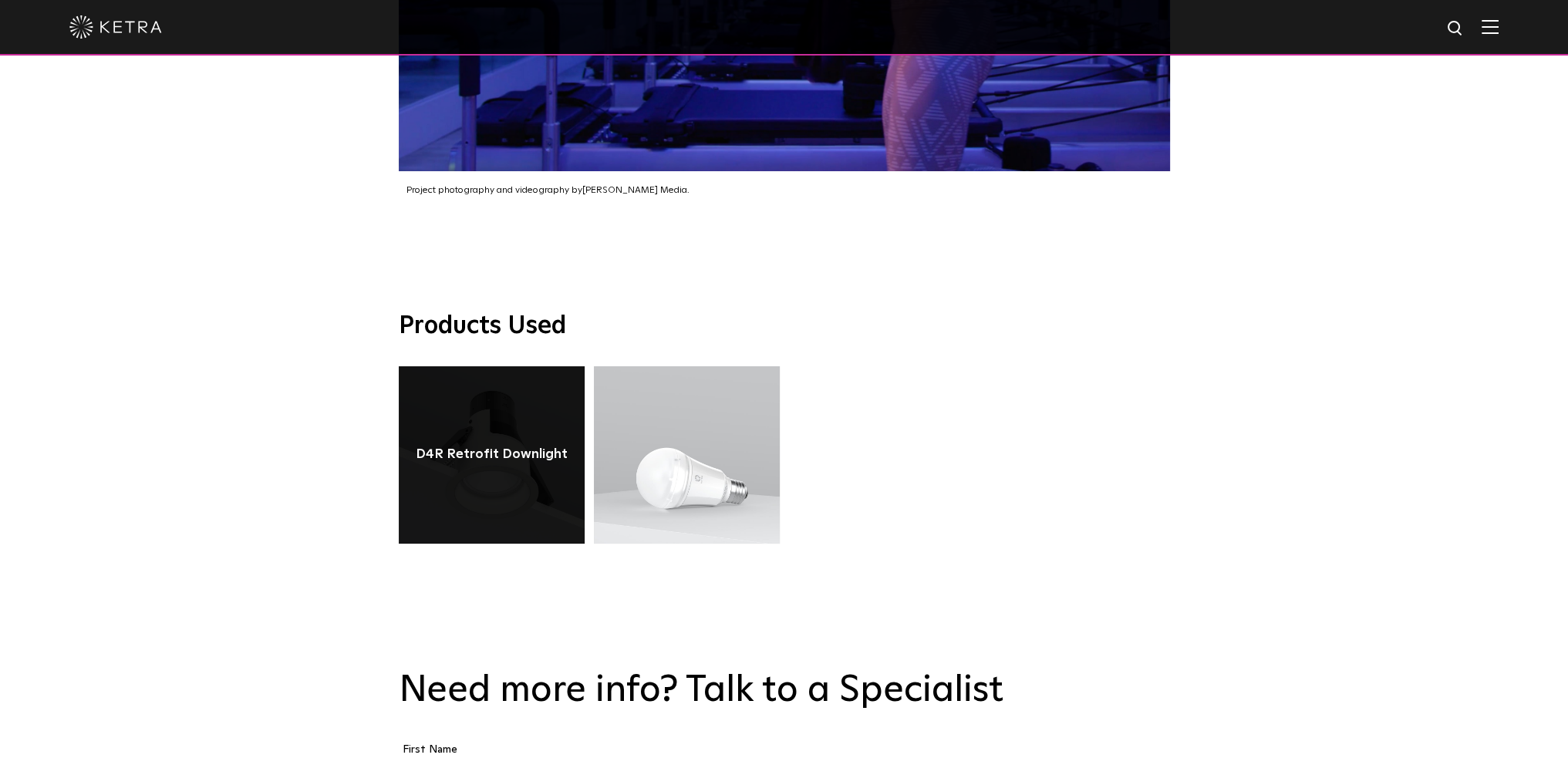
scroll to position [3469, 0]
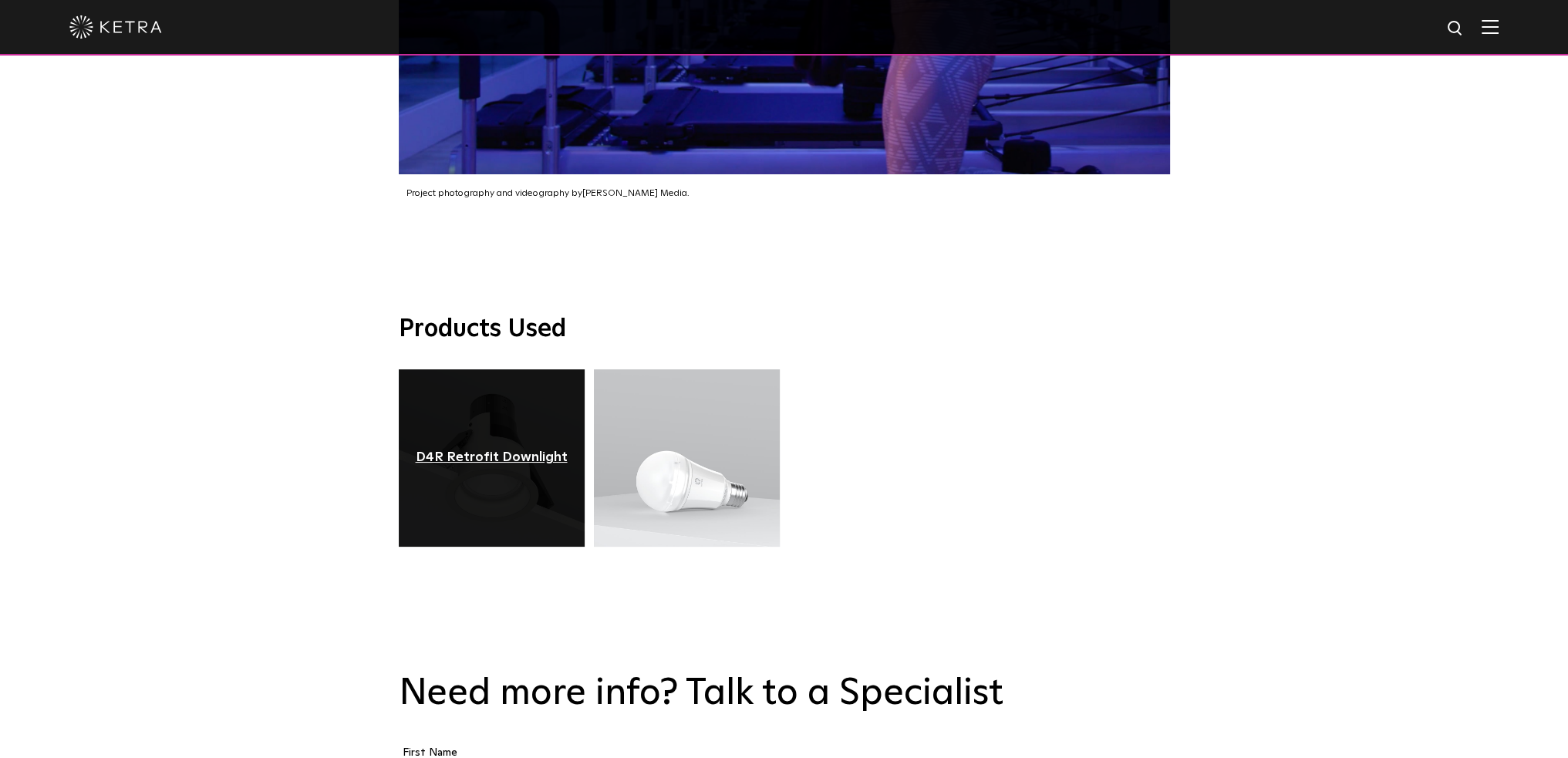
click at [484, 450] on div "D4R Retrofit Downlight" at bounding box center [491, 458] width 152 height 15
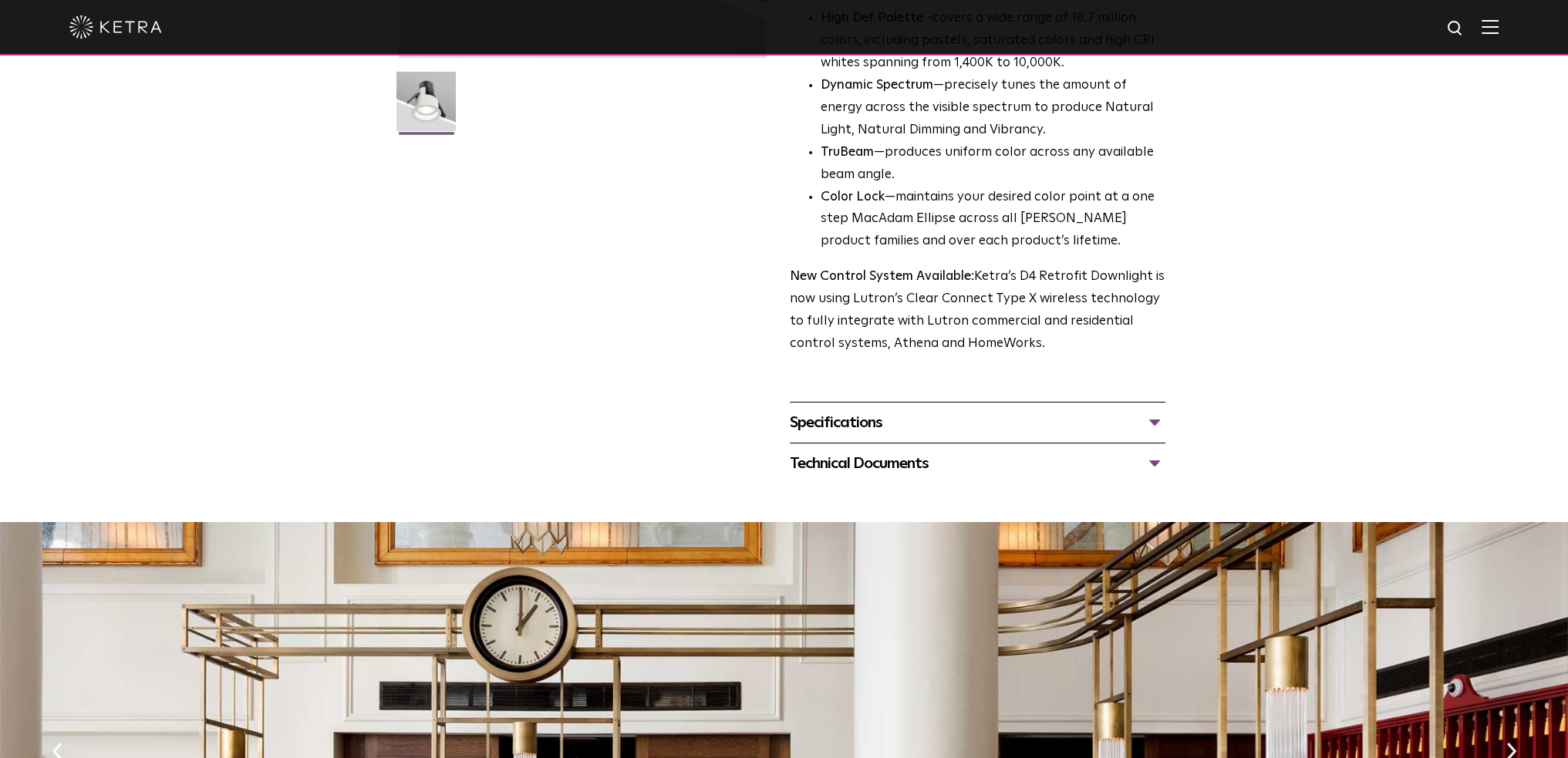
scroll to position [463, 0]
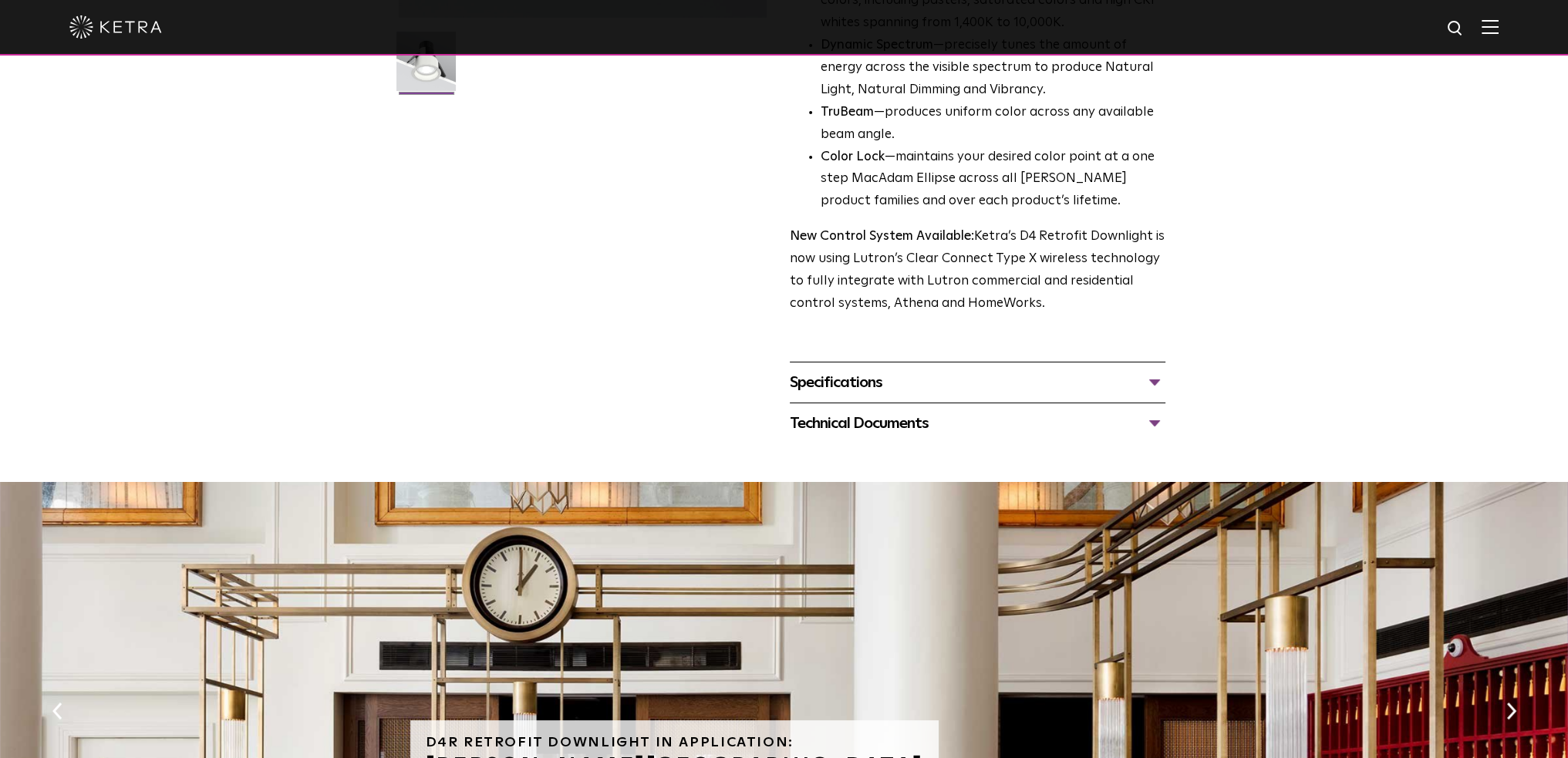
click at [1109, 377] on div "Specifications" at bounding box center [977, 382] width 375 height 25
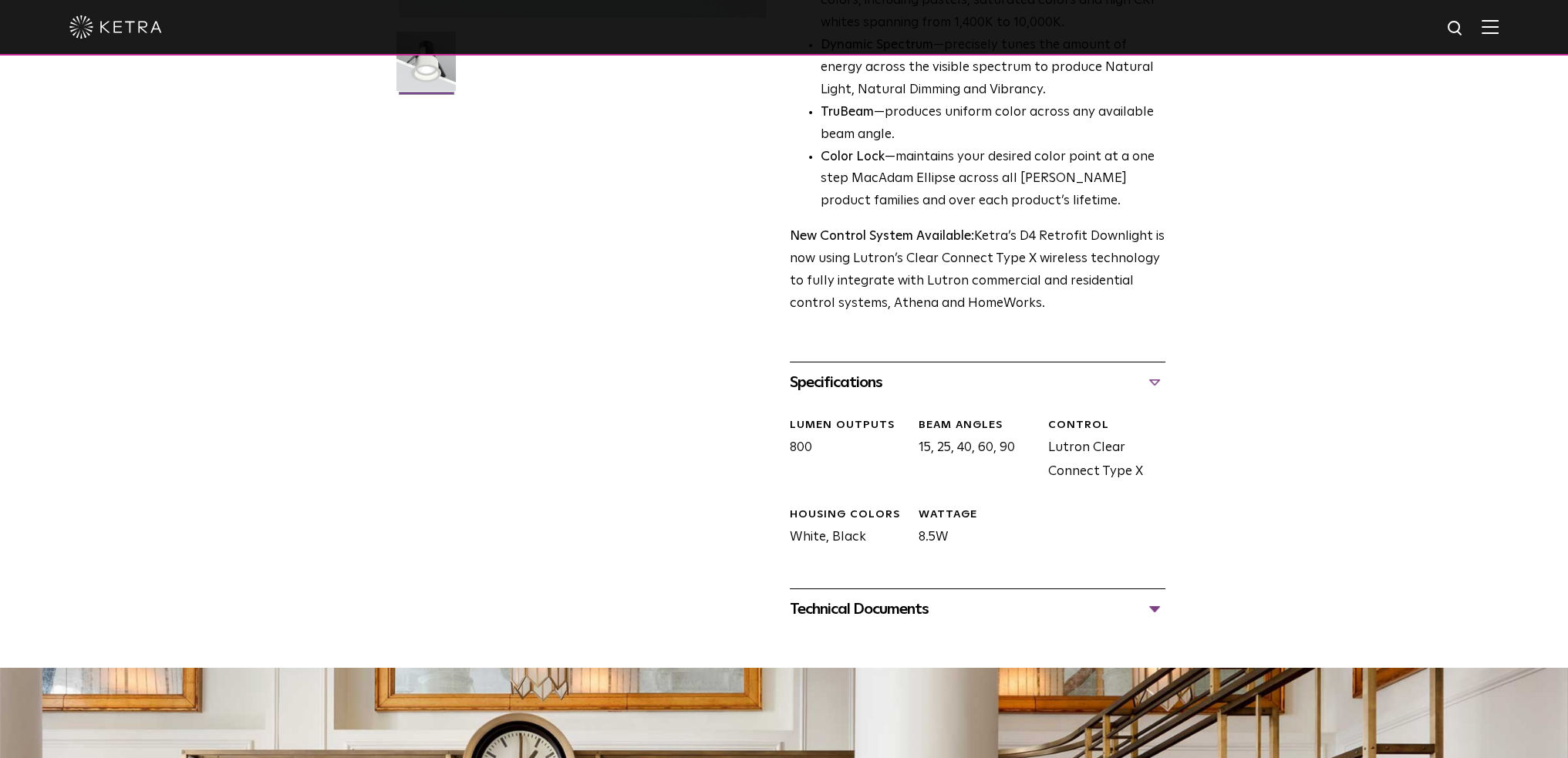
click at [1015, 608] on div "Technical Documents" at bounding box center [977, 609] width 375 height 25
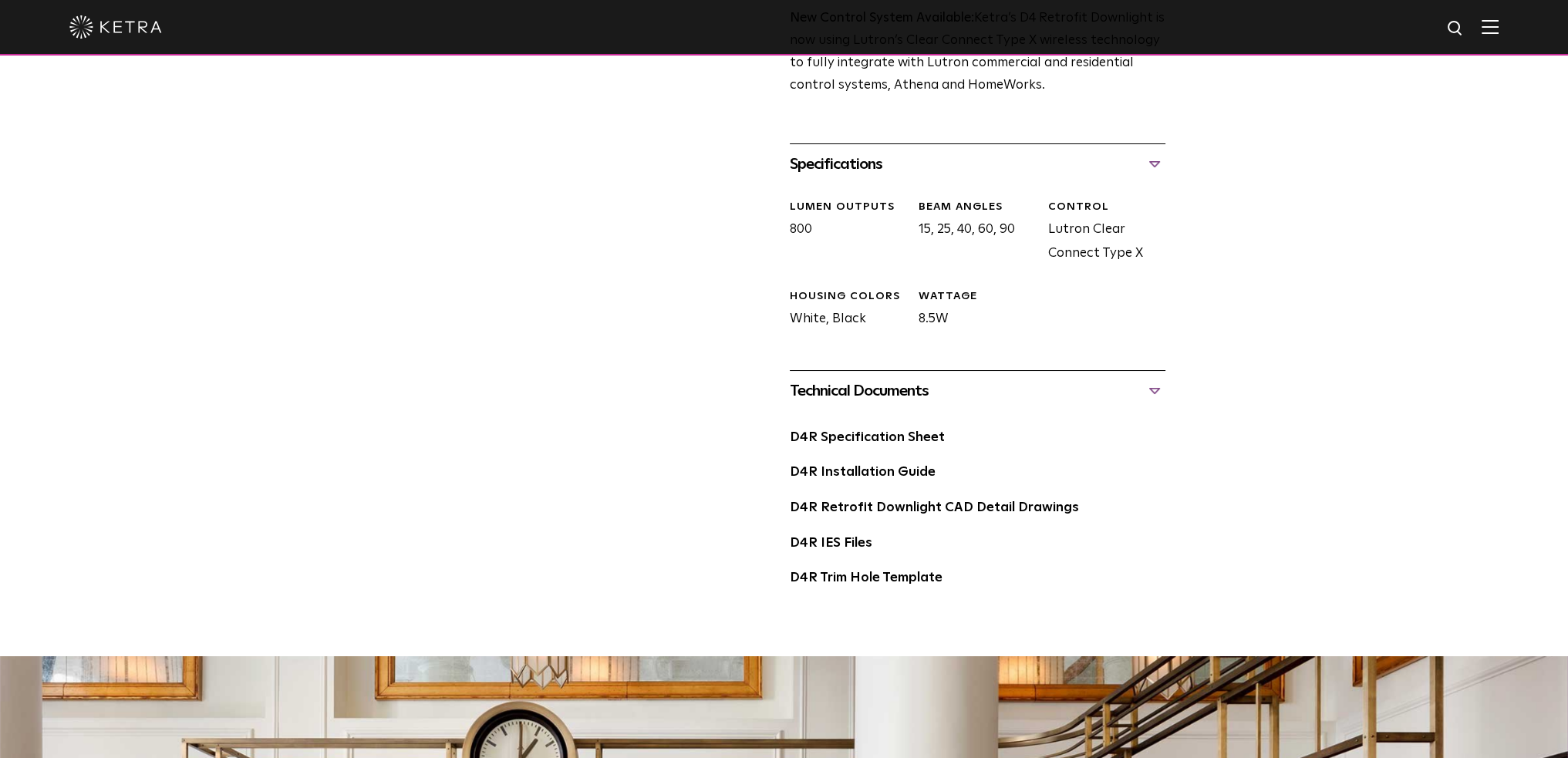
scroll to position [694, 0]
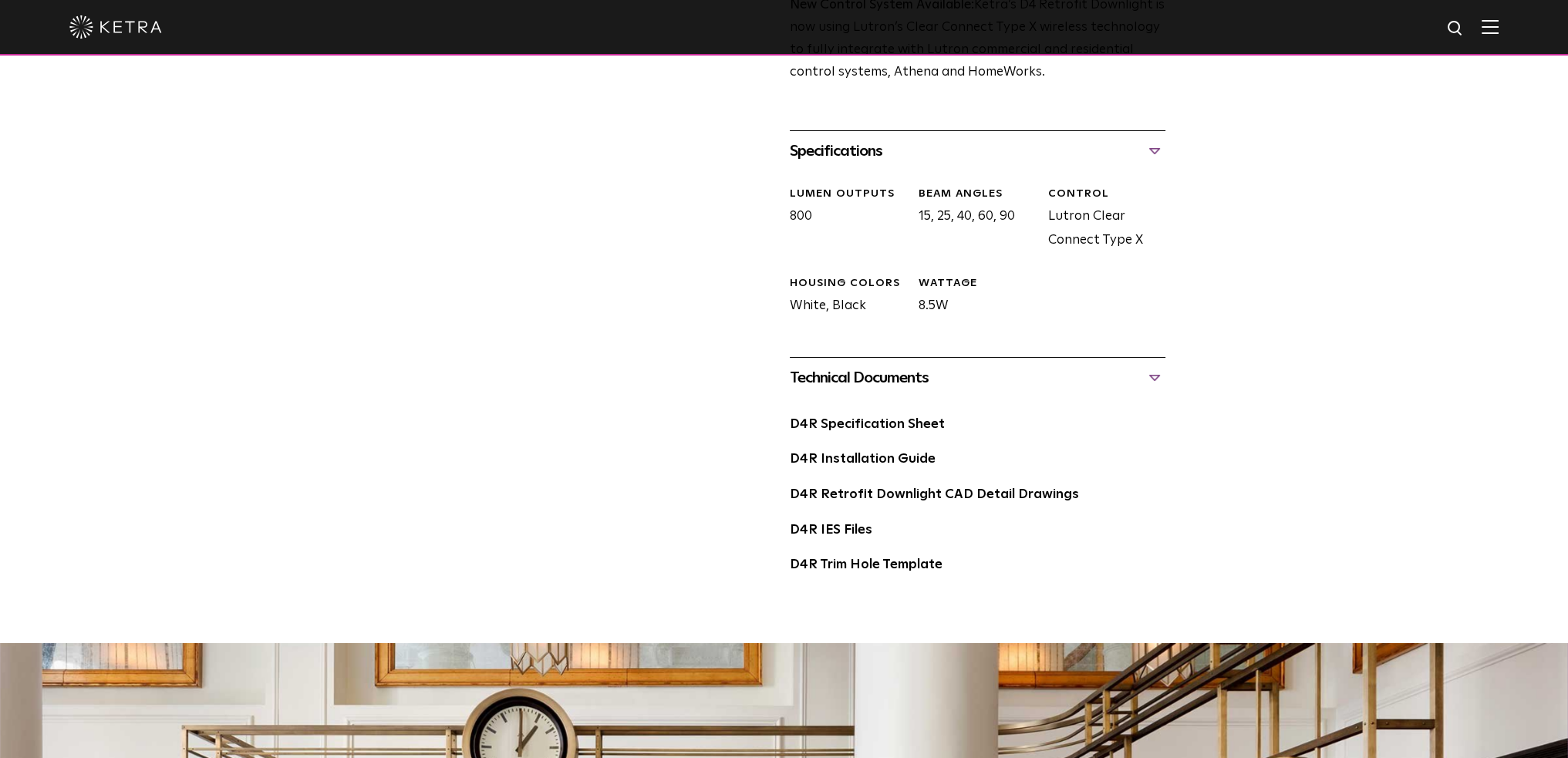
click at [916, 437] on div "D4R Specification Sheet" at bounding box center [977, 430] width 375 height 35
click at [916, 421] on link "D4R Specification Sheet" at bounding box center [867, 424] width 155 height 13
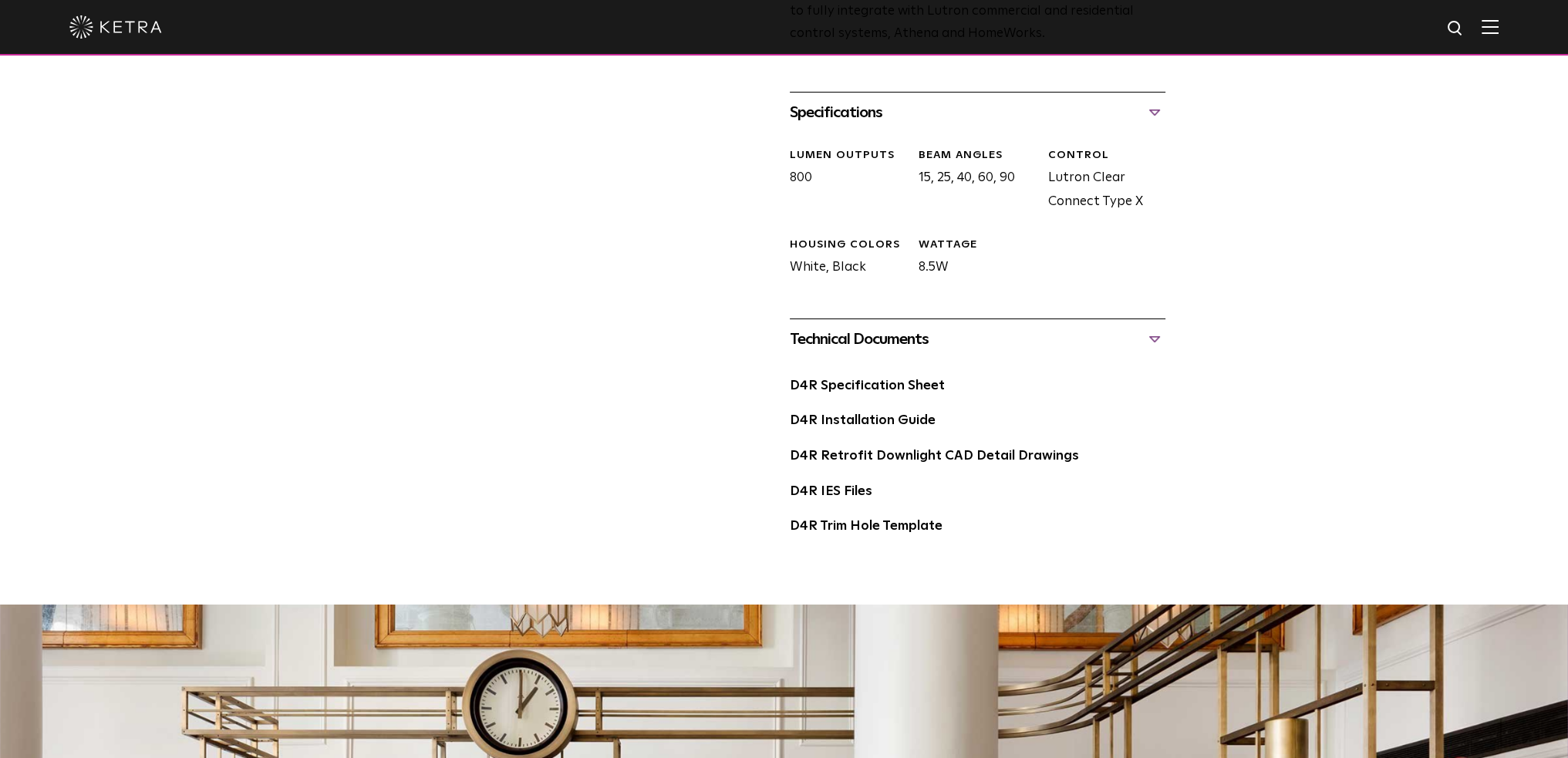
scroll to position [771, 0]
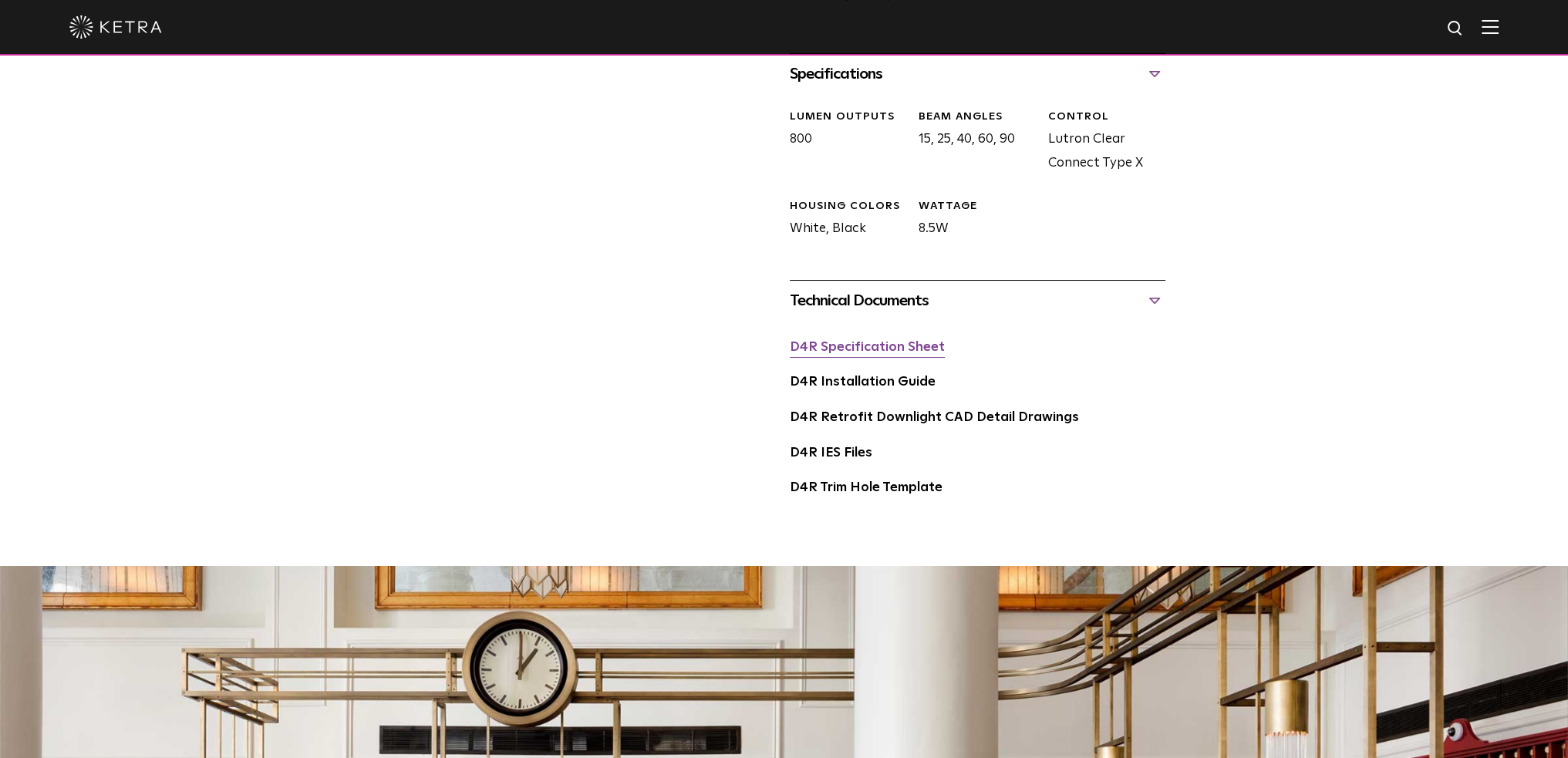
click at [891, 344] on link "D4R Specification Sheet" at bounding box center [867, 347] width 155 height 13
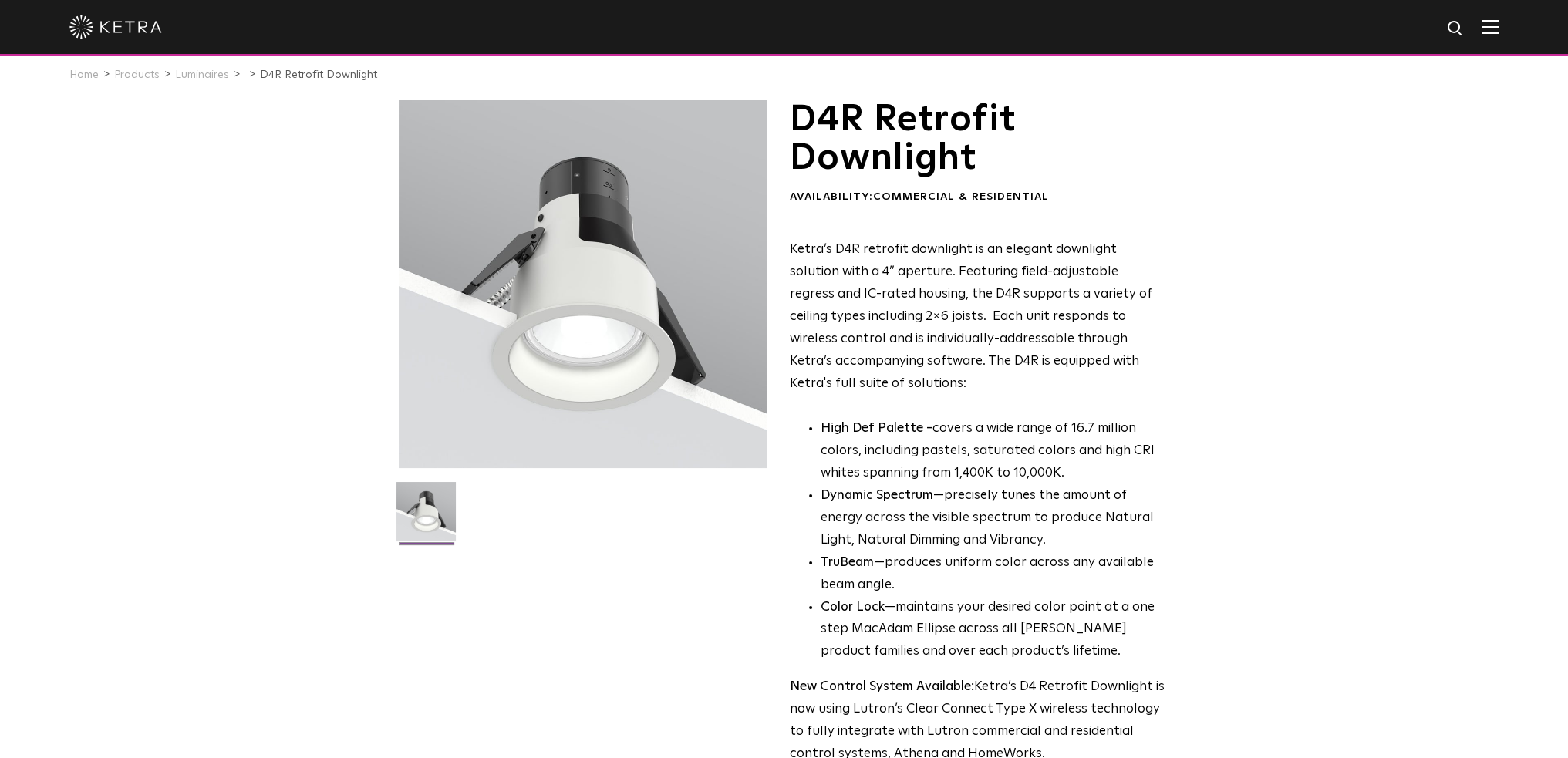
scroll to position [0, 0]
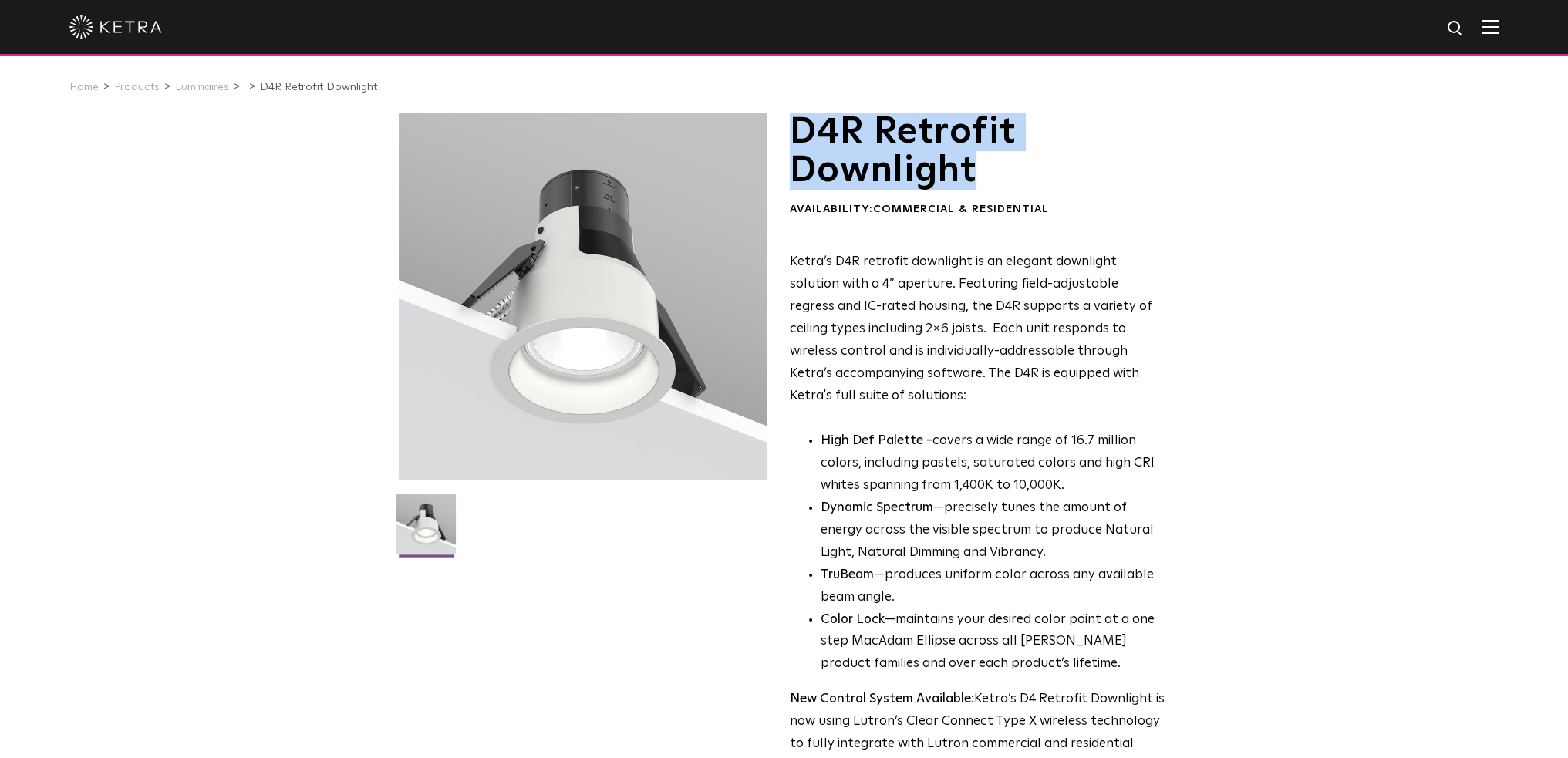
drag, startPoint x: 790, startPoint y: 135, endPoint x: 961, endPoint y: 178, distance: 176.3
click at [975, 180] on h1 "D4R Retrofit Downlight" at bounding box center [977, 151] width 375 height 78
